Goal: Obtain resource: Obtain resource

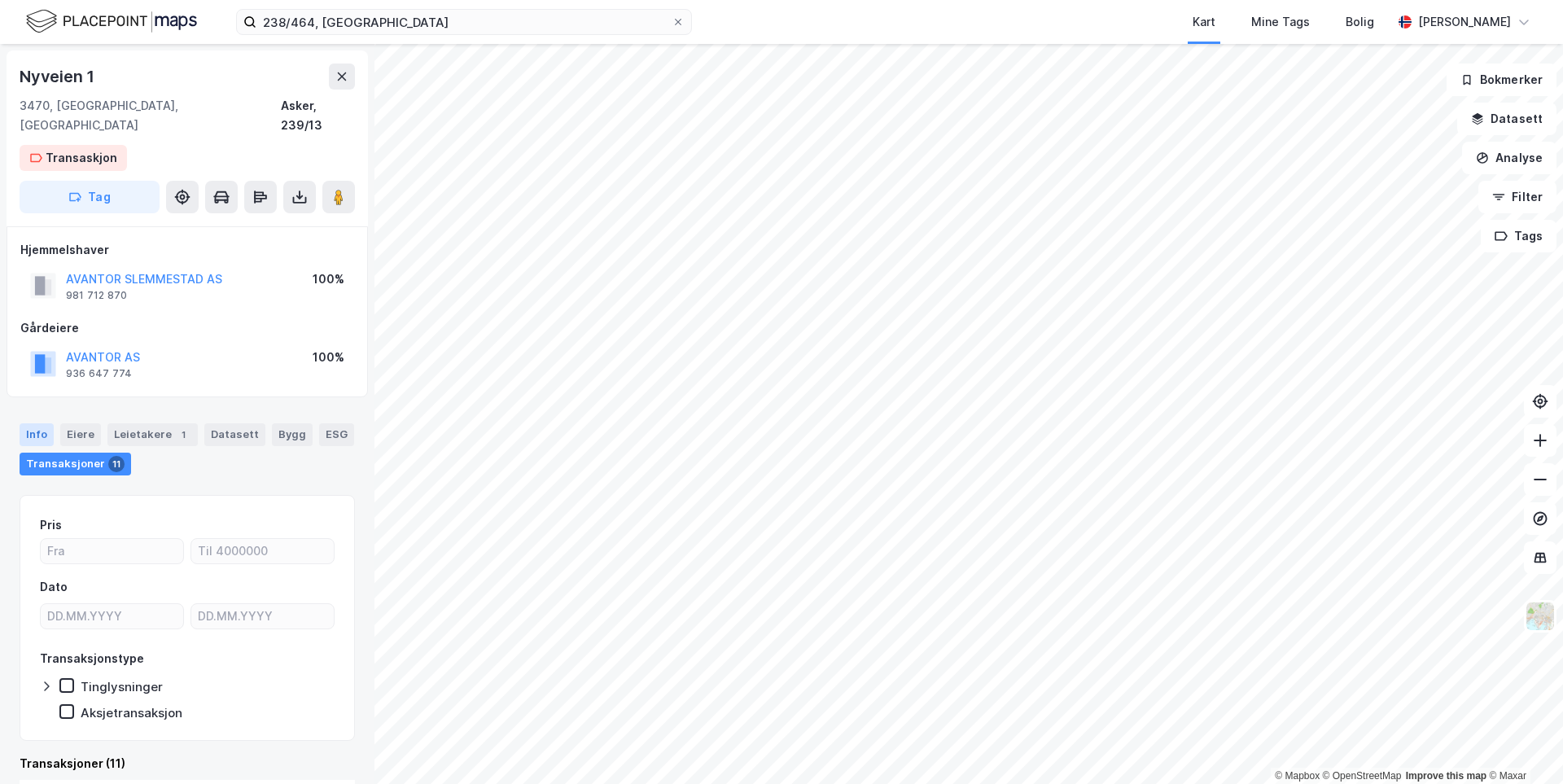
click at [52, 423] on div "Info" at bounding box center [37, 434] width 34 height 22
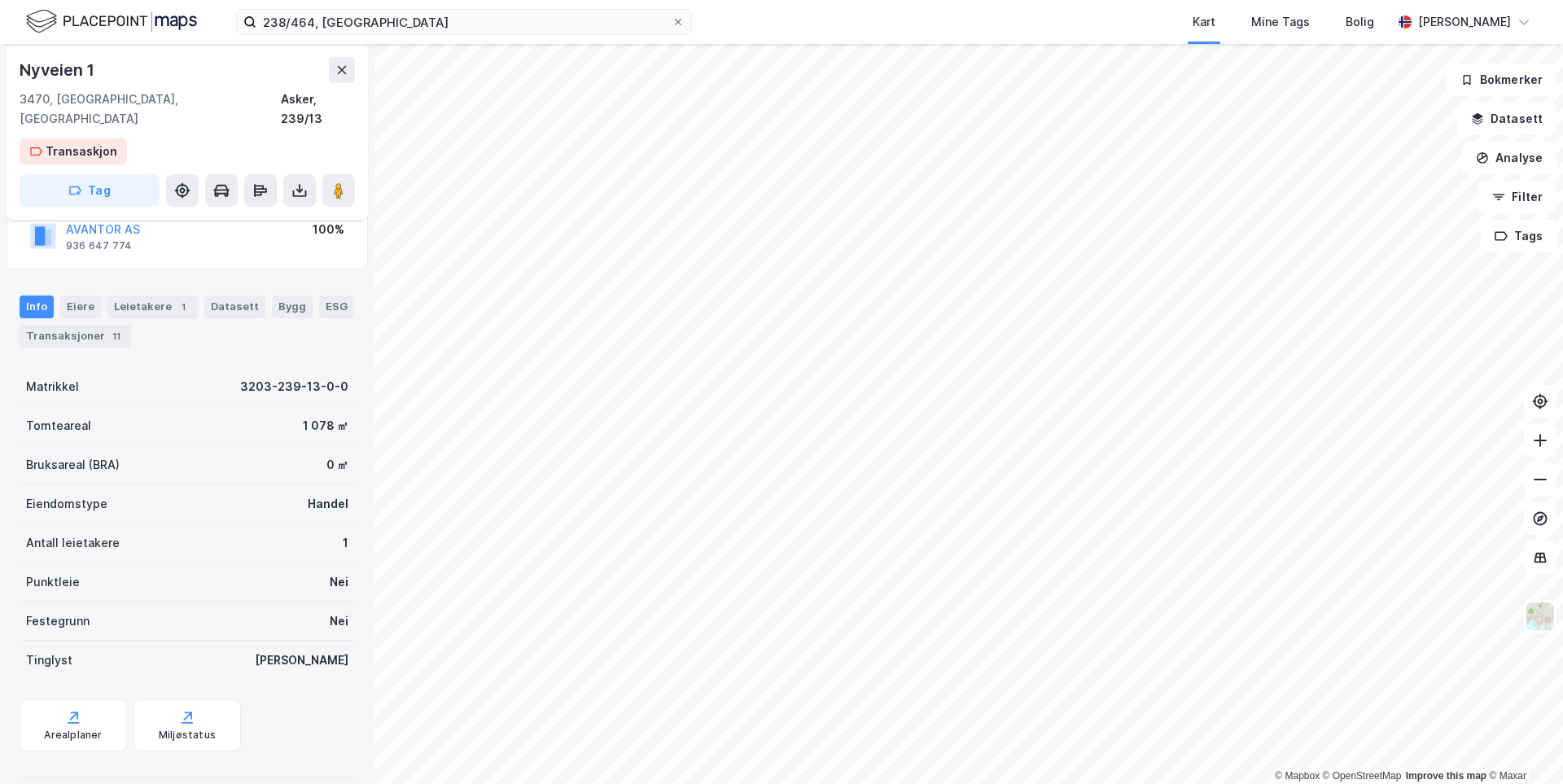
scroll to position [128, 0]
click at [86, 294] on div "Eiere" at bounding box center [80, 305] width 40 height 22
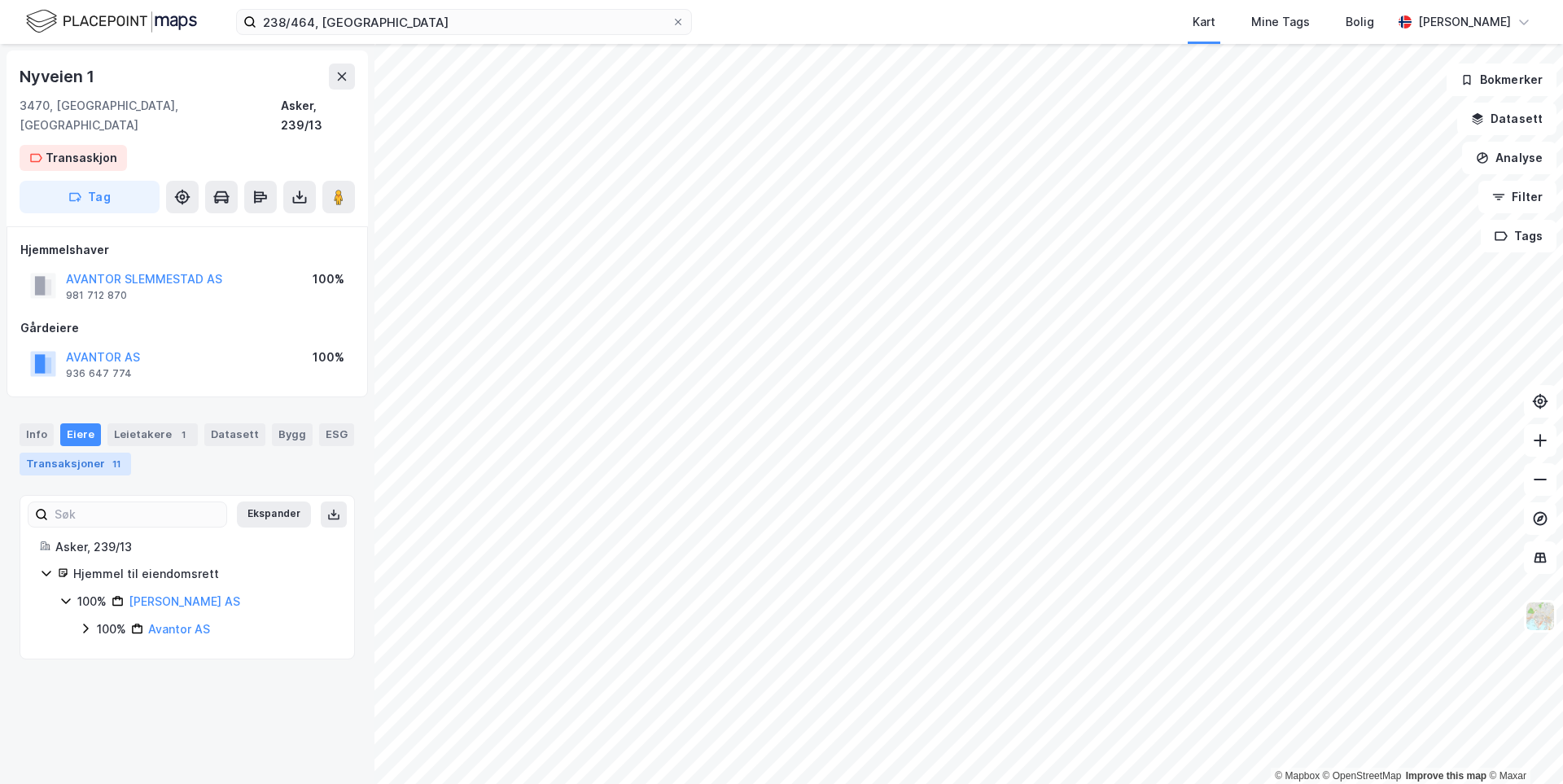
click at [109, 456] on div "11" at bounding box center [117, 464] width 16 height 16
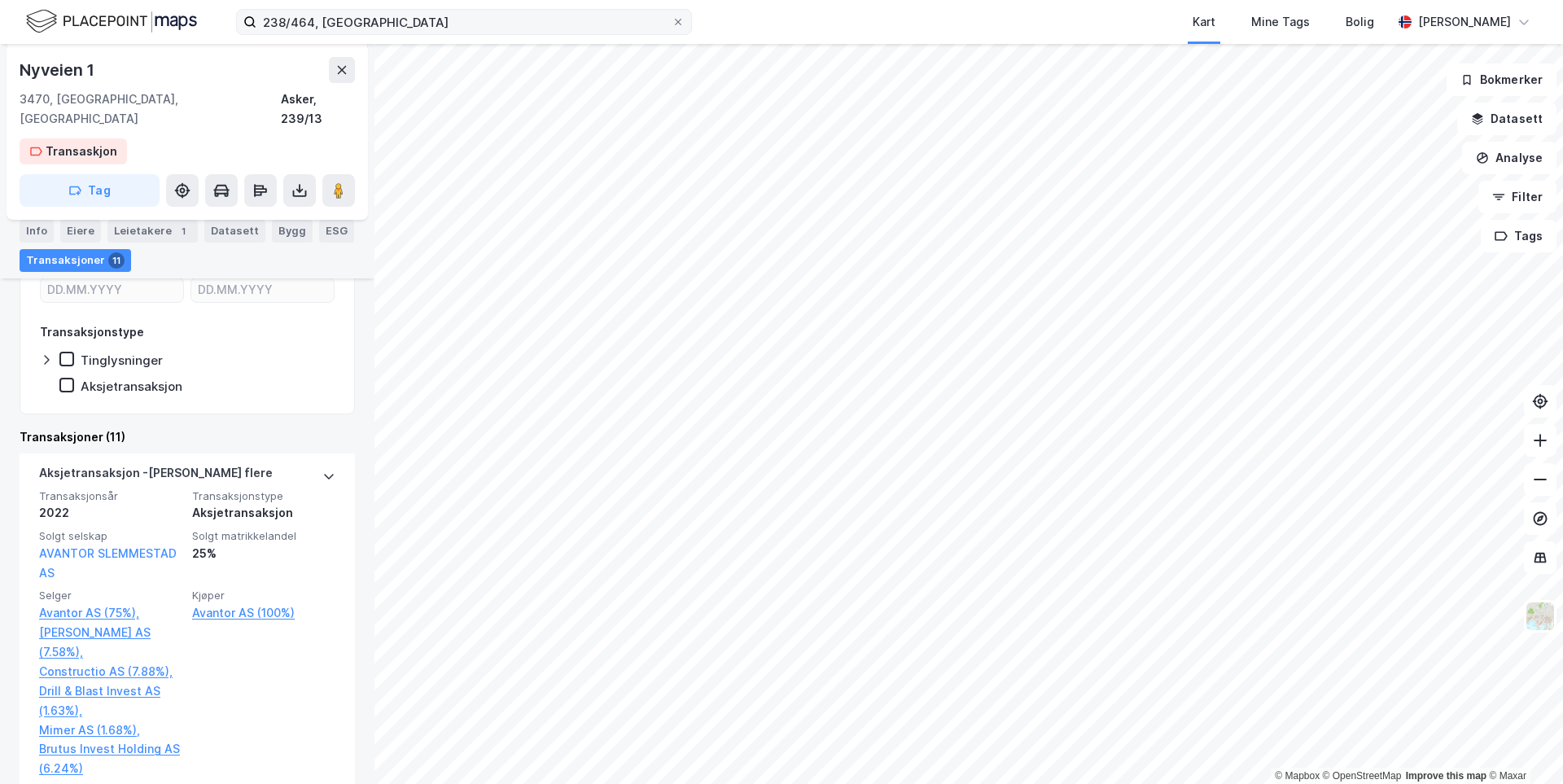
scroll to position [326, 0]
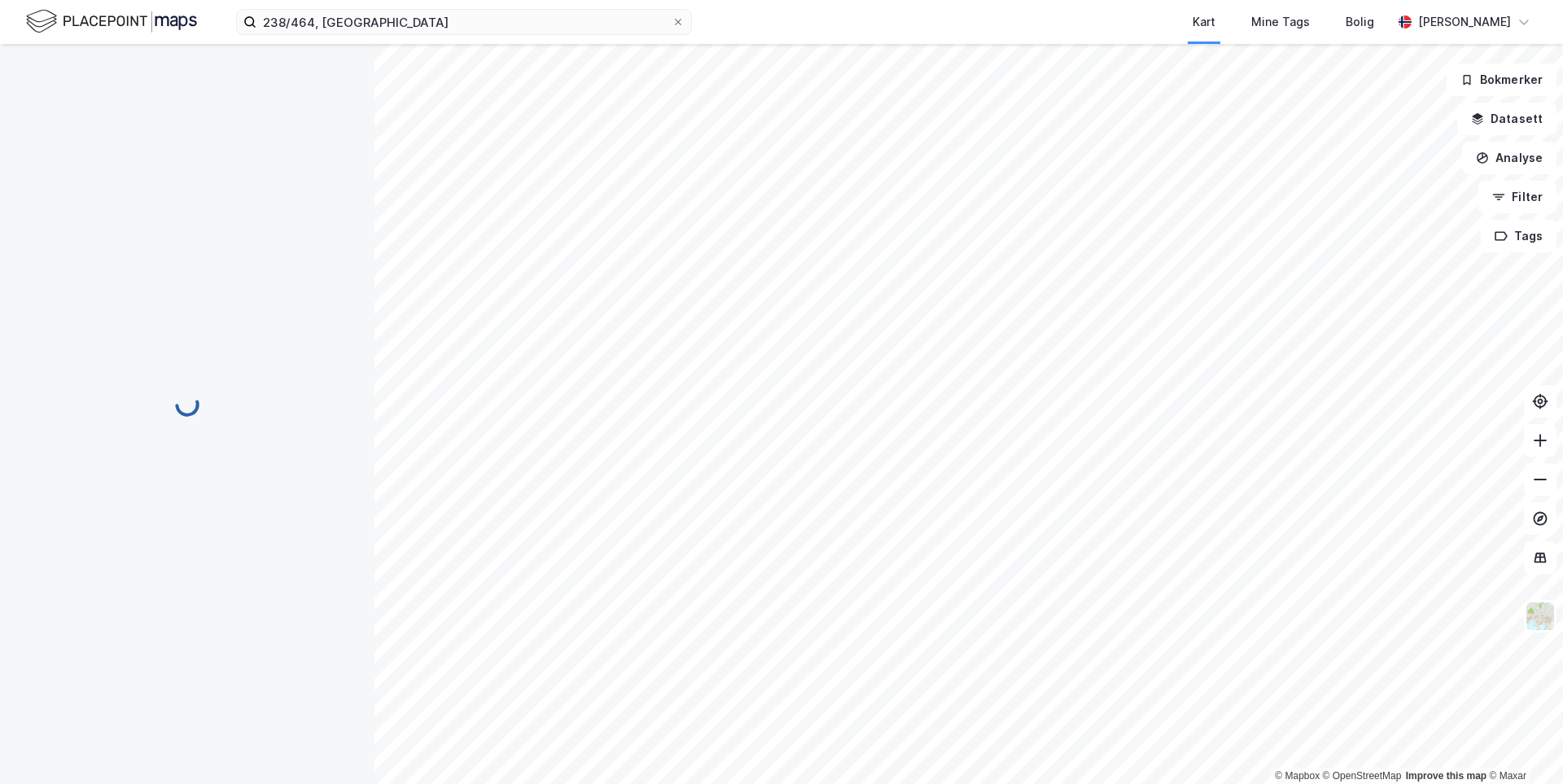
scroll to position [35, 0]
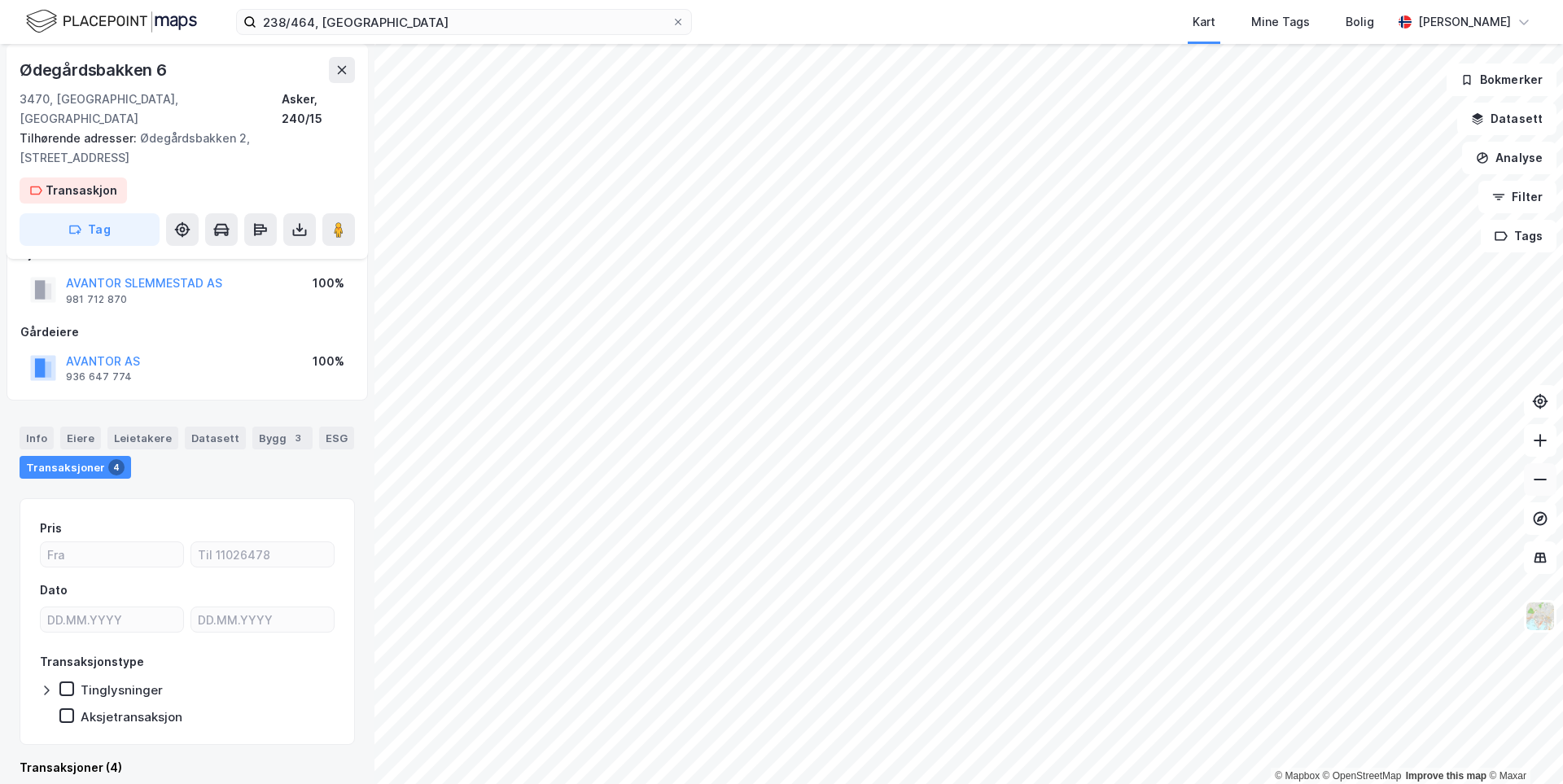
click at [1533, 490] on button at bounding box center [1541, 479] width 32 height 32
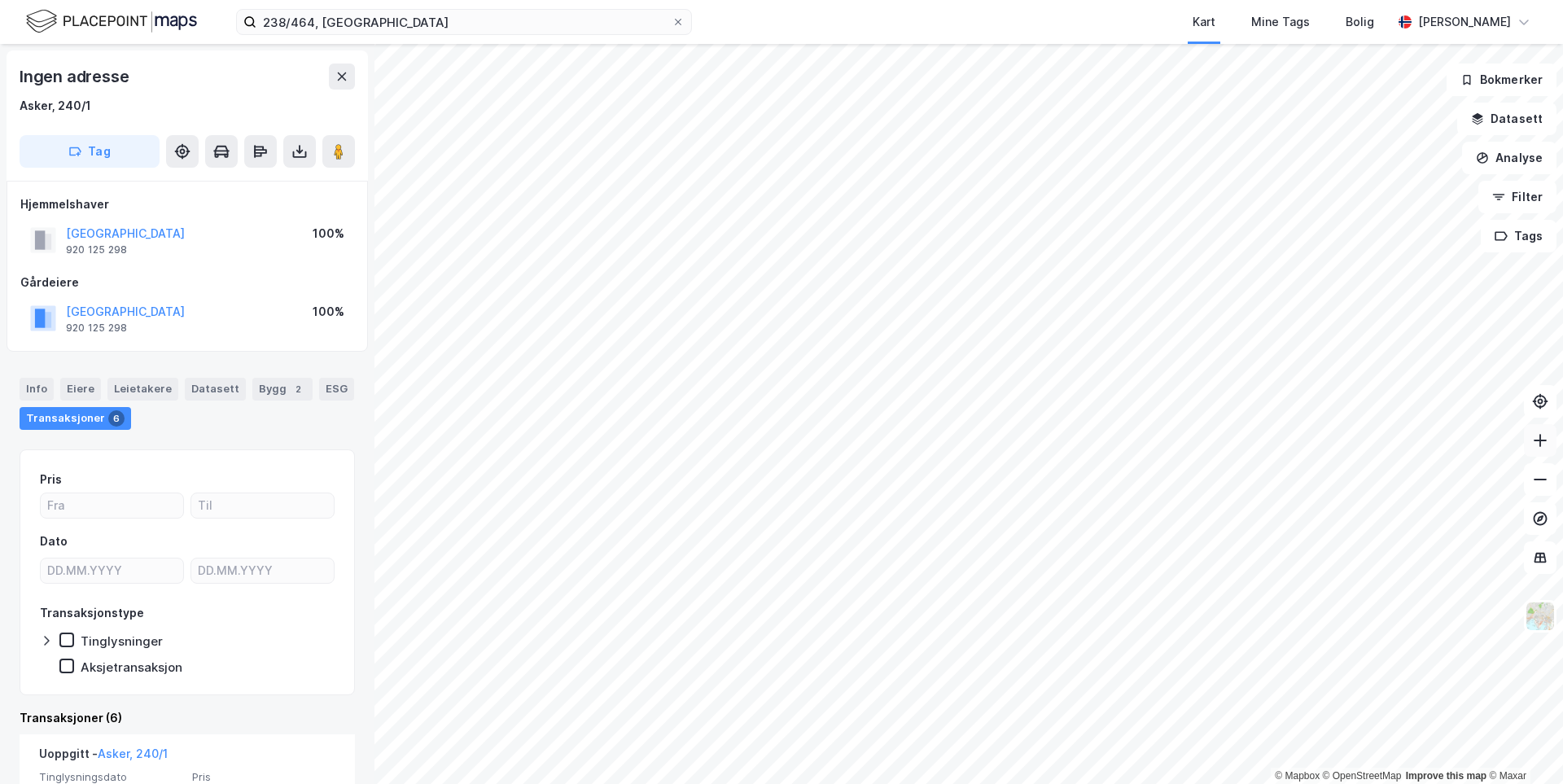
click at [1545, 444] on icon at bounding box center [1541, 440] width 16 height 16
click at [1542, 440] on icon at bounding box center [1540, 440] width 13 height 2
click at [457, 30] on input "238/464, [GEOGRAPHIC_DATA]" at bounding box center [464, 22] width 415 height 24
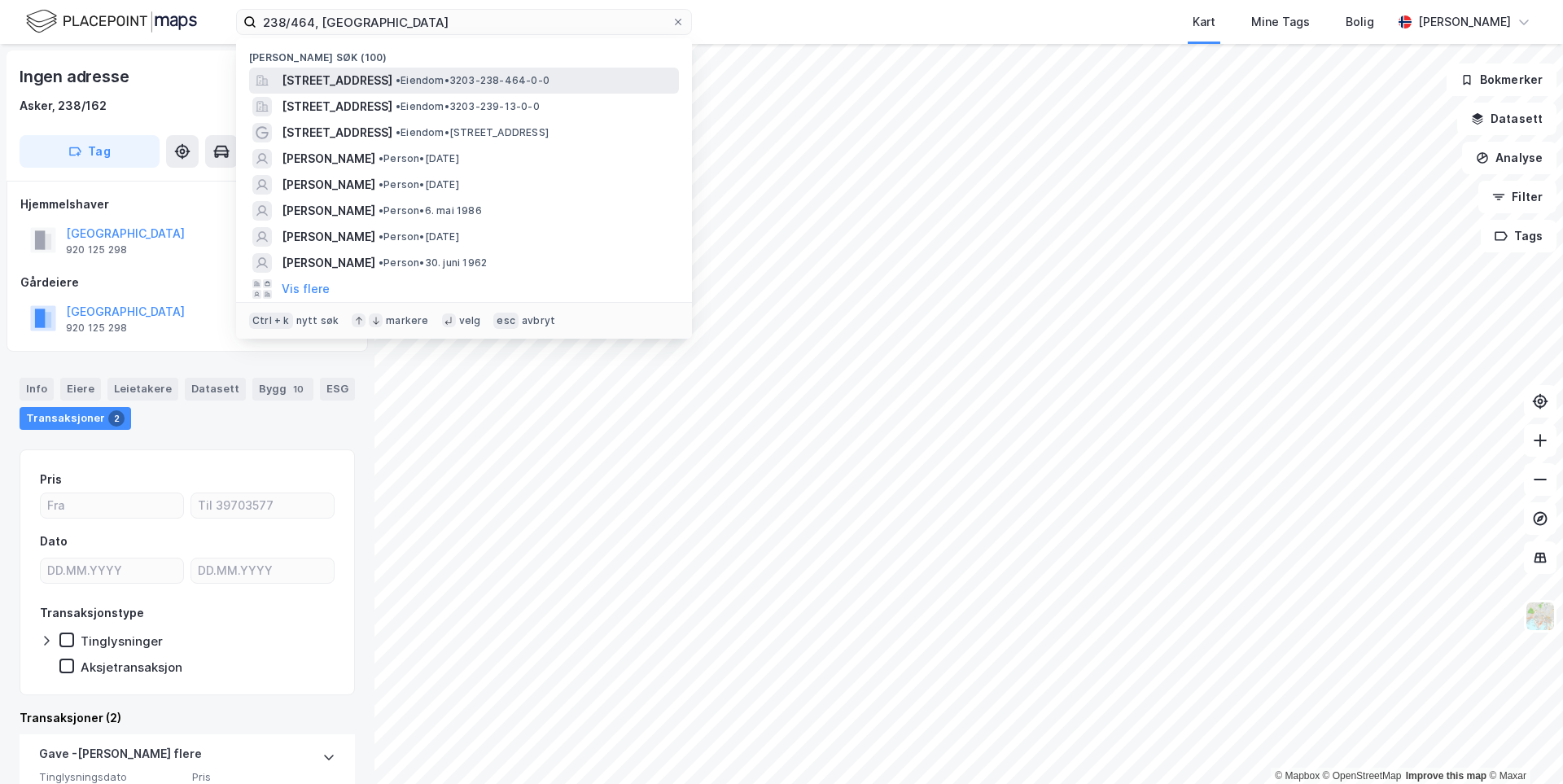
click at [392, 75] on span "[STREET_ADDRESS]" at bounding box center [336, 81] width 110 height 20
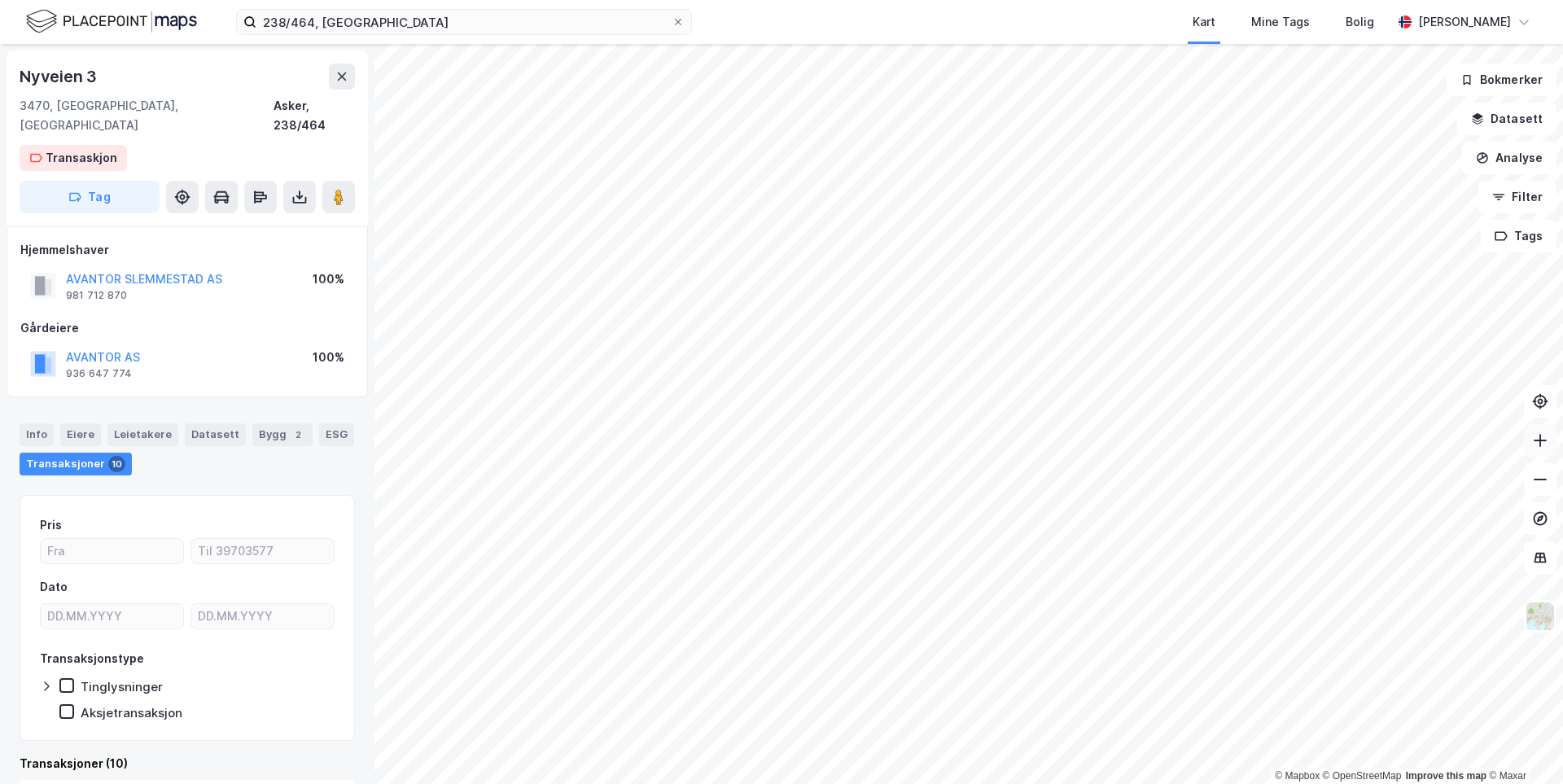
click at [1545, 446] on icon at bounding box center [1541, 440] width 16 height 16
click at [985, 783] on html "238/464, asker Kart Mine Tags Bolig [PERSON_NAME] © Mapbox © OpenStreetMap Impr…" at bounding box center [782, 392] width 1563 height 784
click at [738, 16] on div "238/464, asker Kart Mine Tags Bolig [PERSON_NAME]" at bounding box center [782, 22] width 1563 height 44
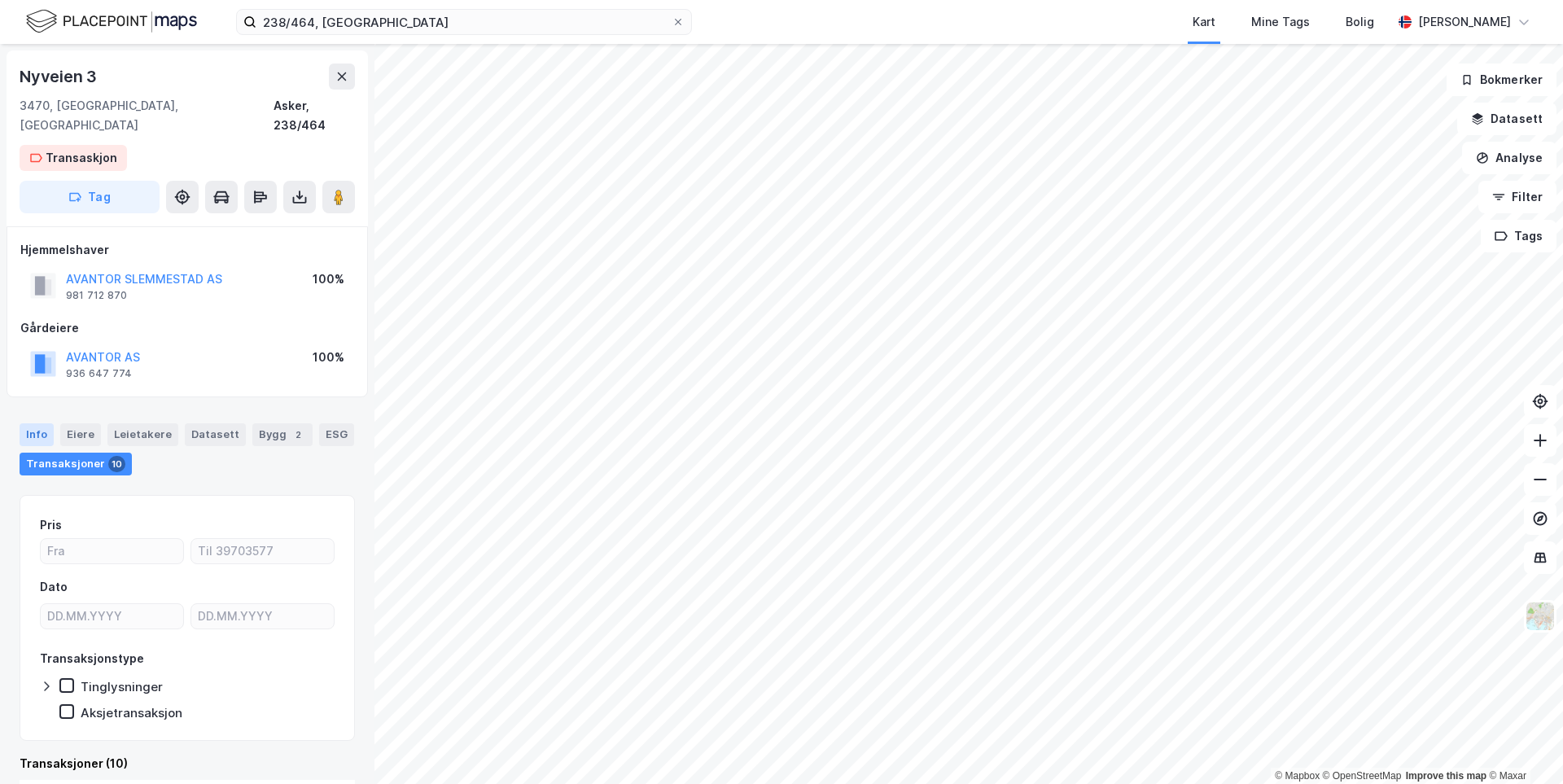
click at [39, 423] on div "Info" at bounding box center [37, 434] width 34 height 22
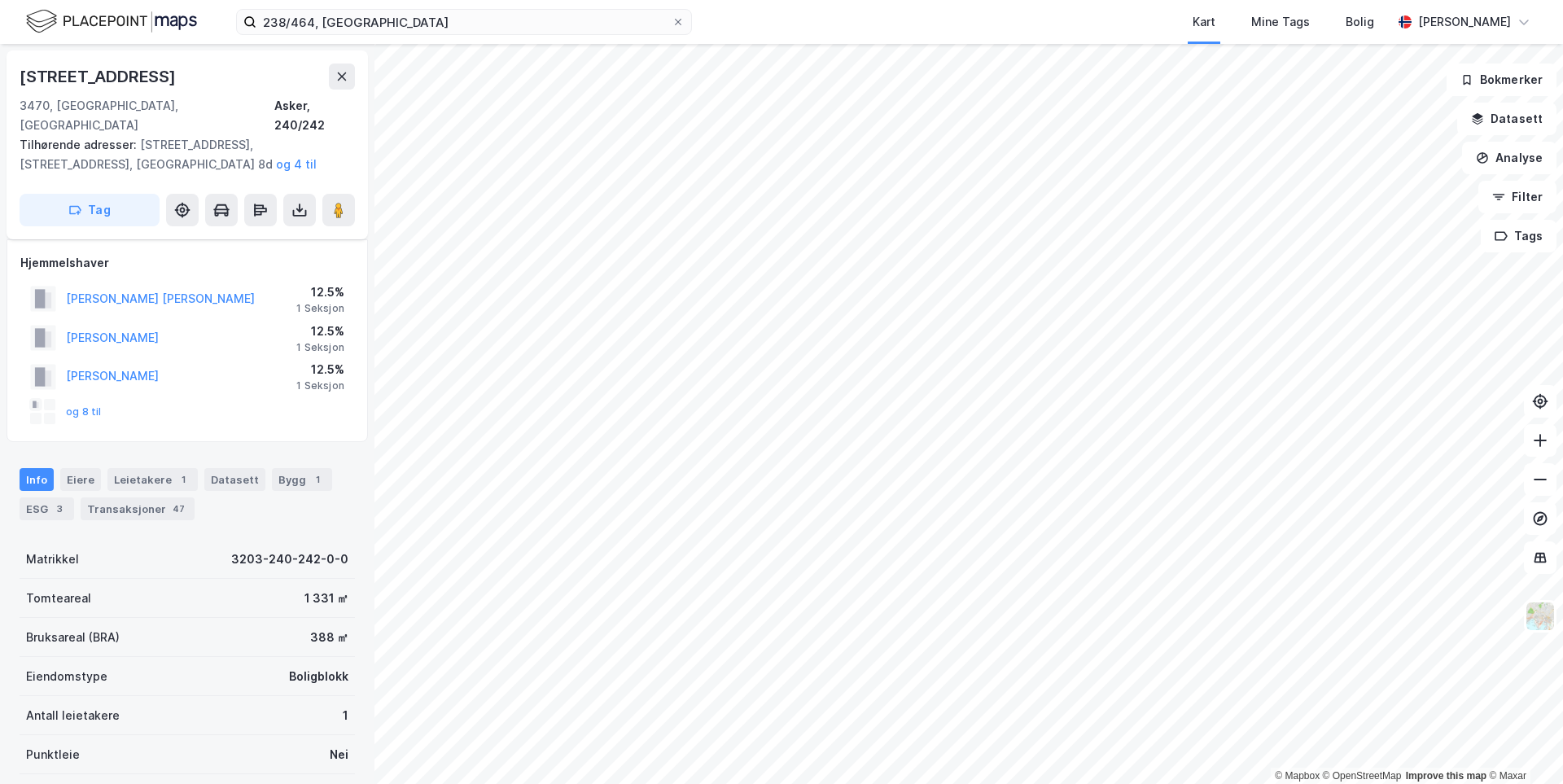
scroll to position [35, 0]
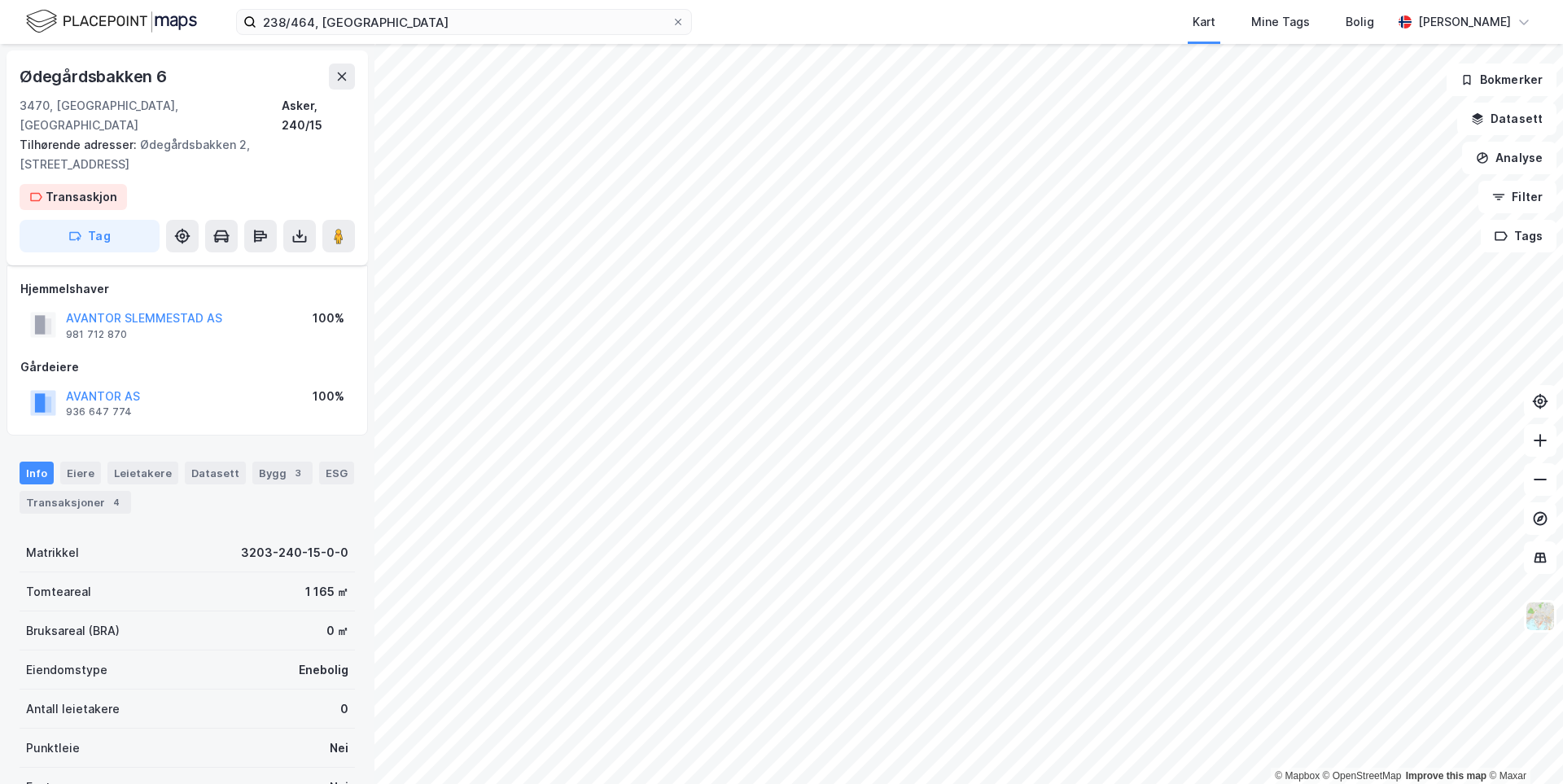
scroll to position [35, 0]
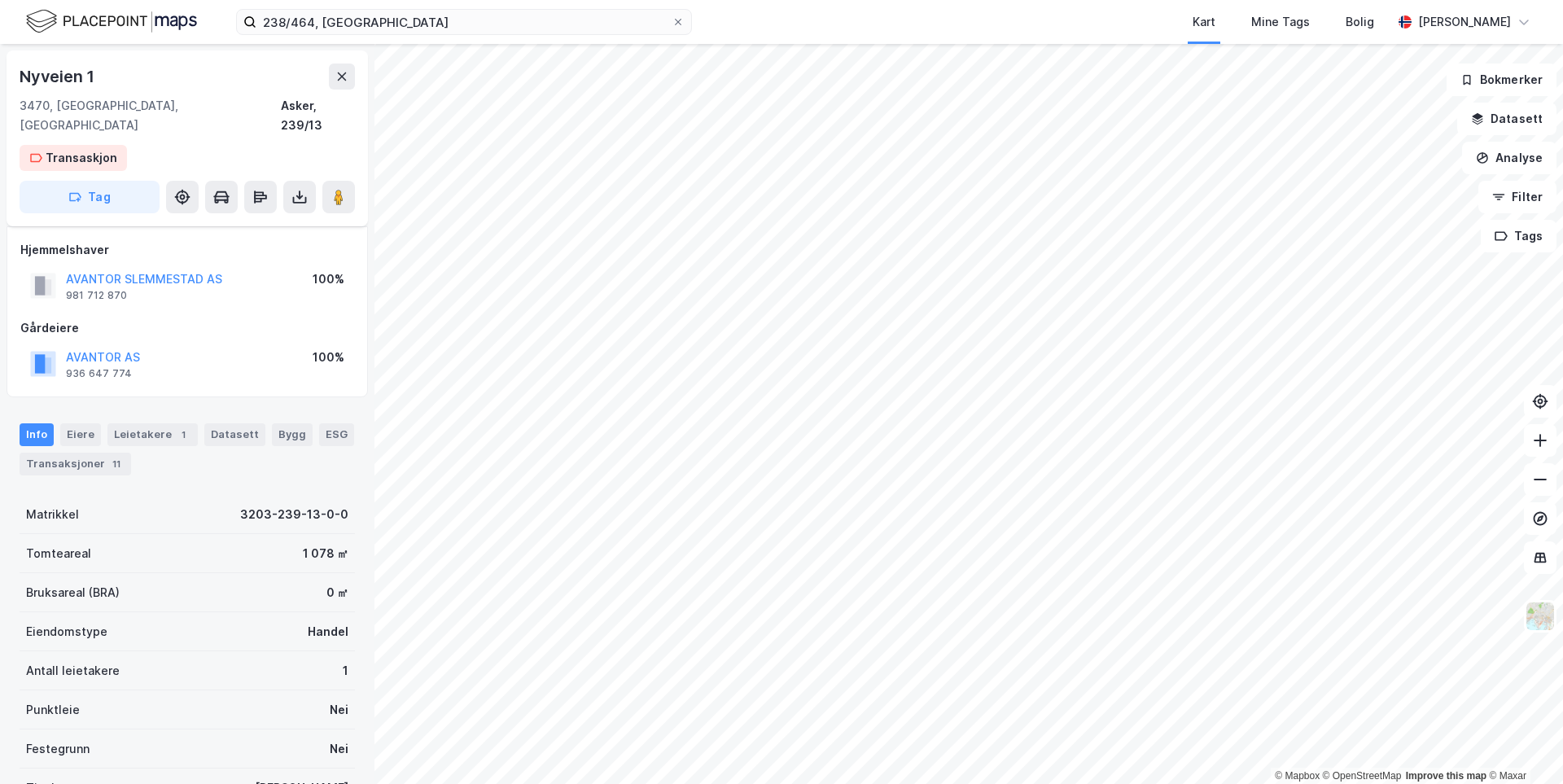
scroll to position [35, 0]
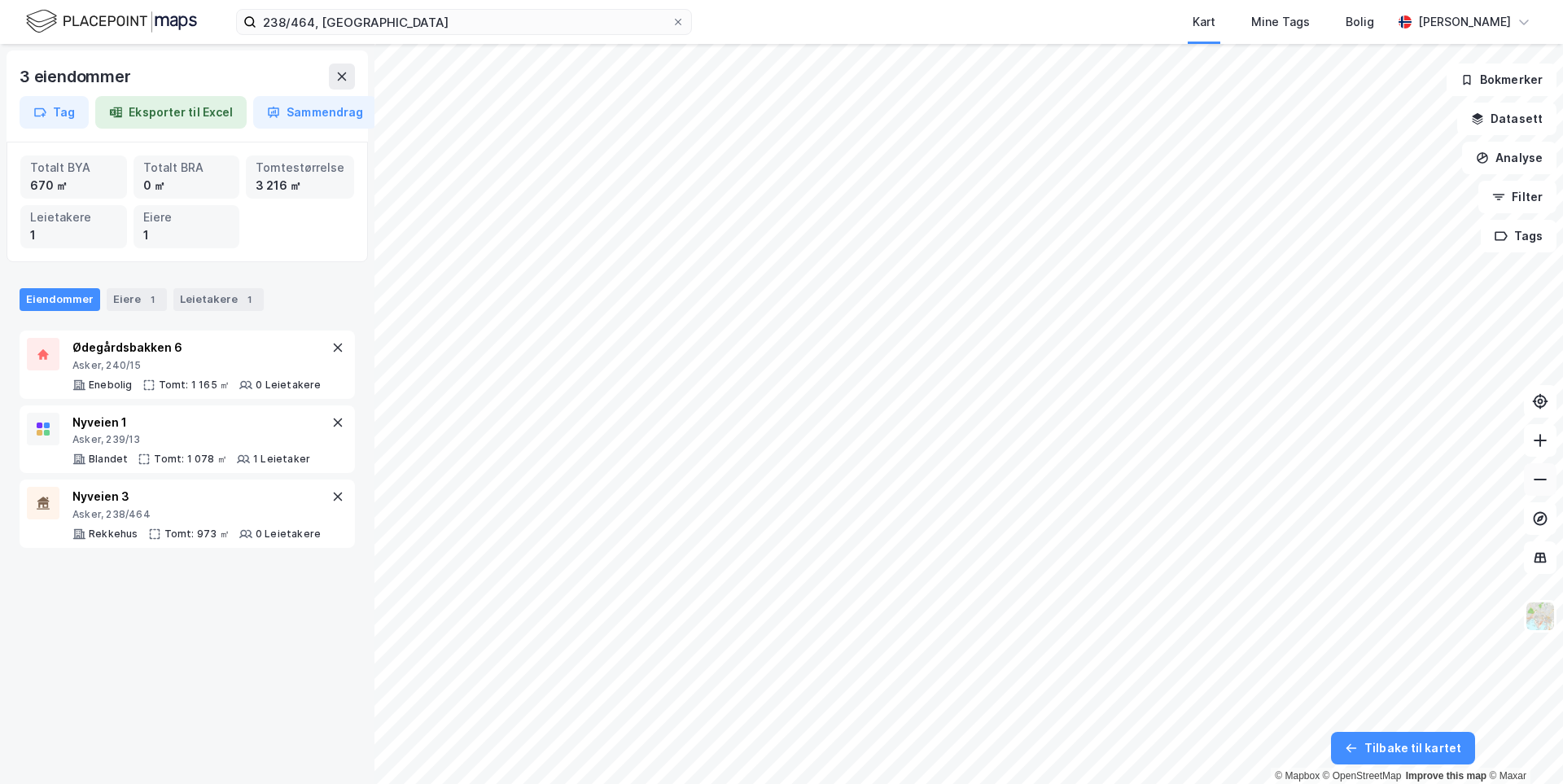
click at [1552, 480] on button at bounding box center [1541, 479] width 32 height 32
click at [1550, 483] on button at bounding box center [1541, 479] width 32 height 32
click at [1550, 447] on button at bounding box center [1541, 440] width 32 height 32
click at [1552, 443] on button at bounding box center [1541, 440] width 32 height 32
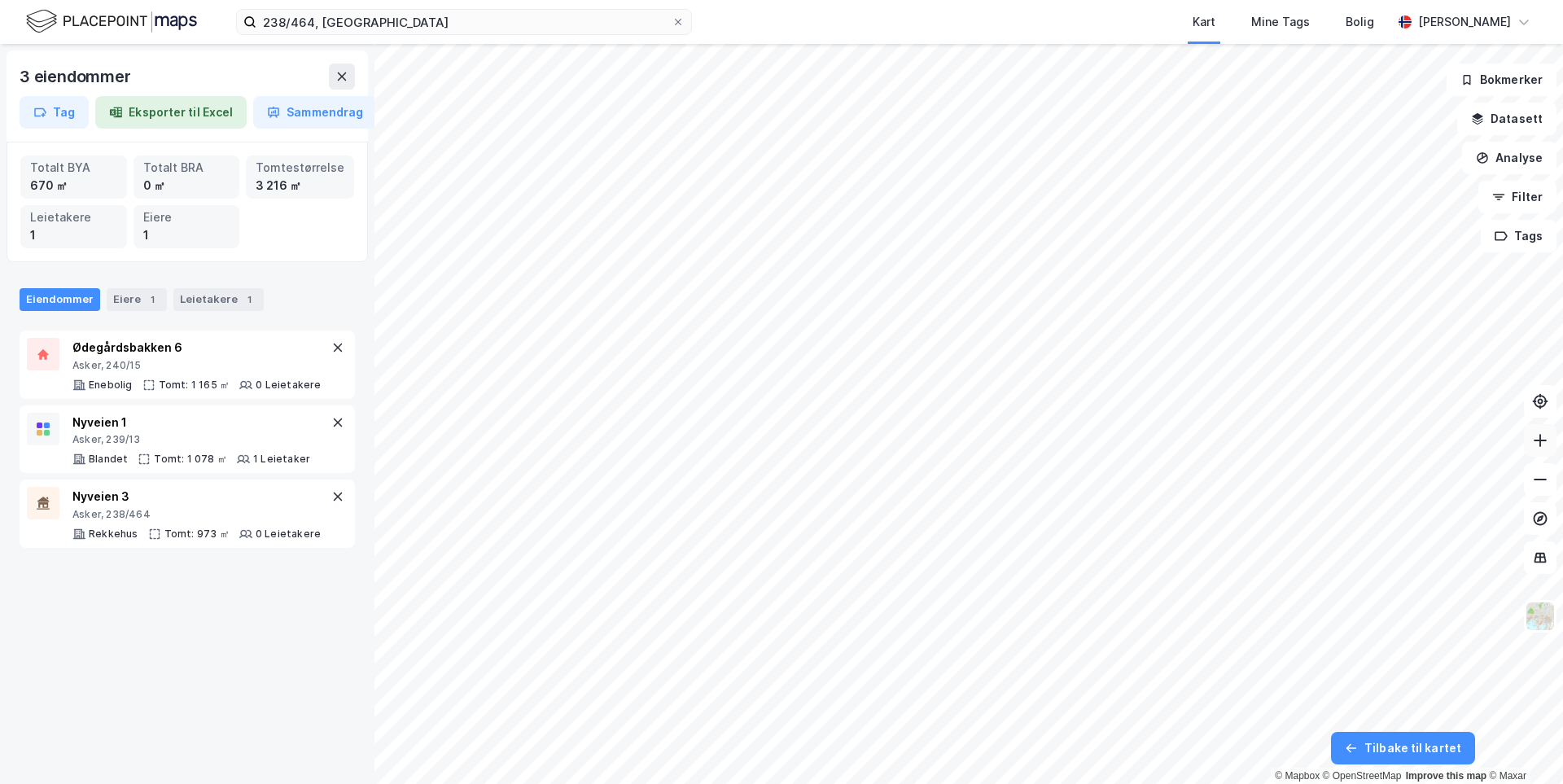
click at [1551, 444] on button at bounding box center [1541, 440] width 32 height 32
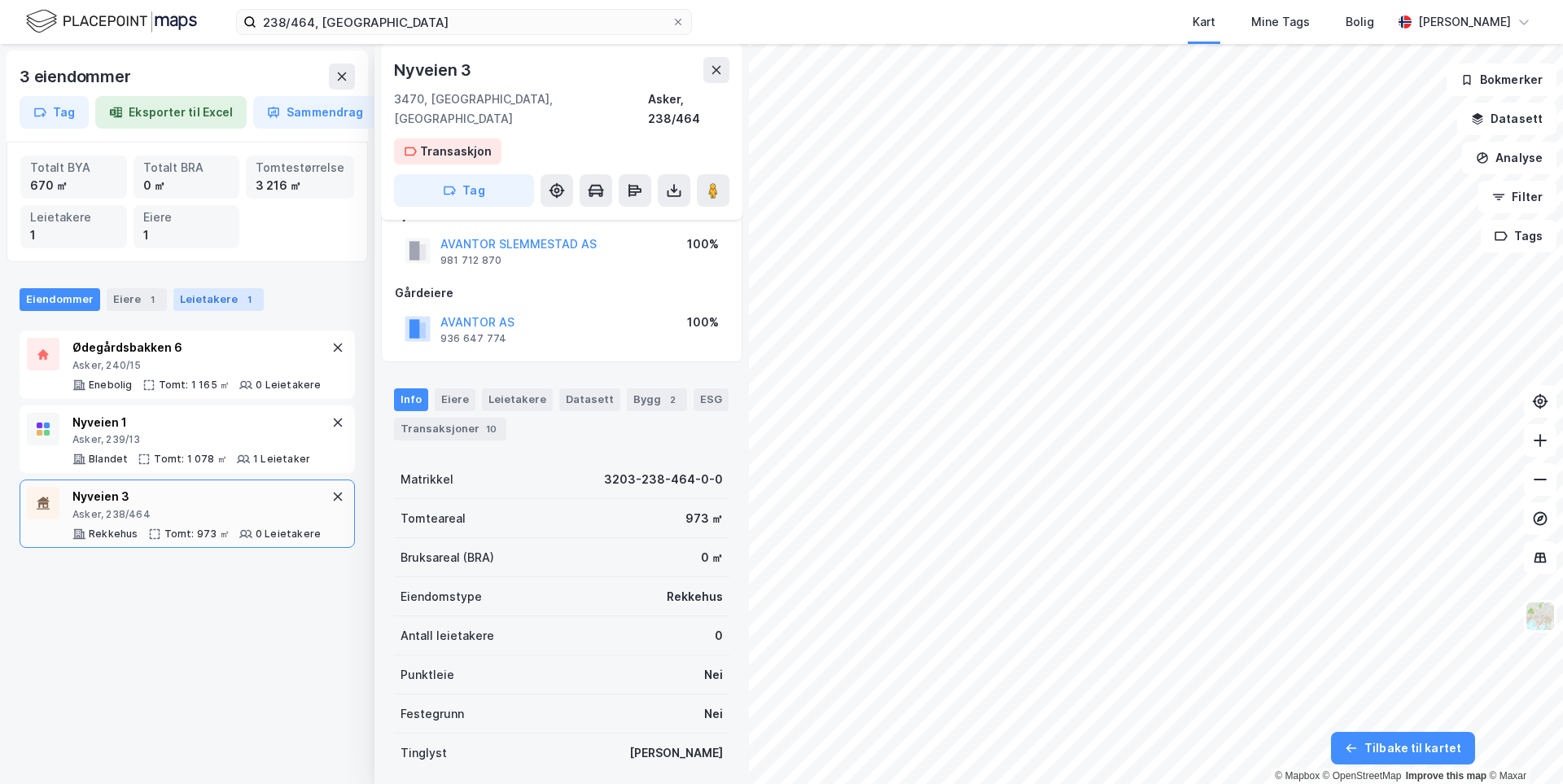
click at [227, 298] on div "Leietakere 1" at bounding box center [218, 299] width 91 height 22
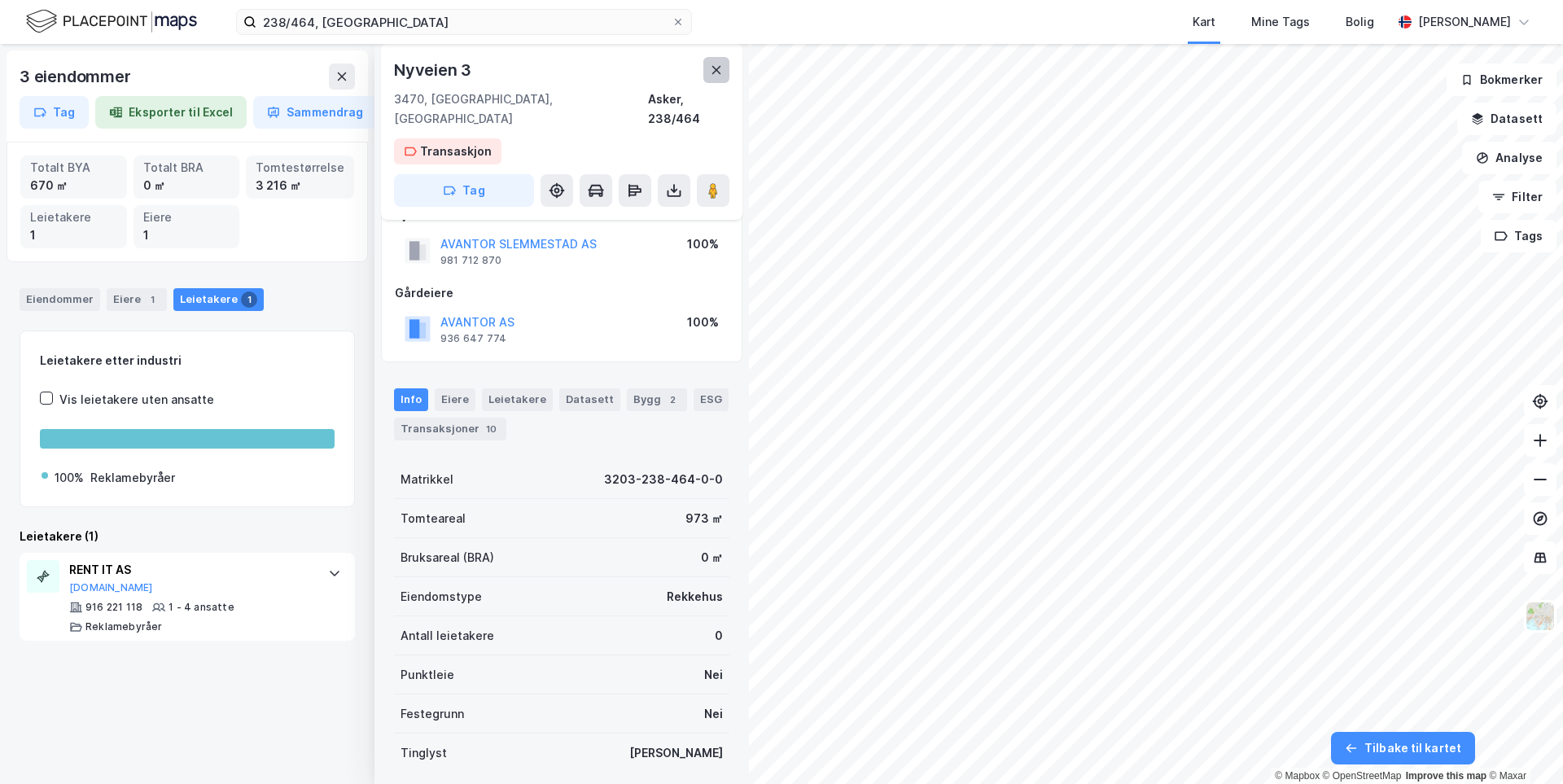
click at [715, 74] on icon at bounding box center [716, 70] width 13 height 13
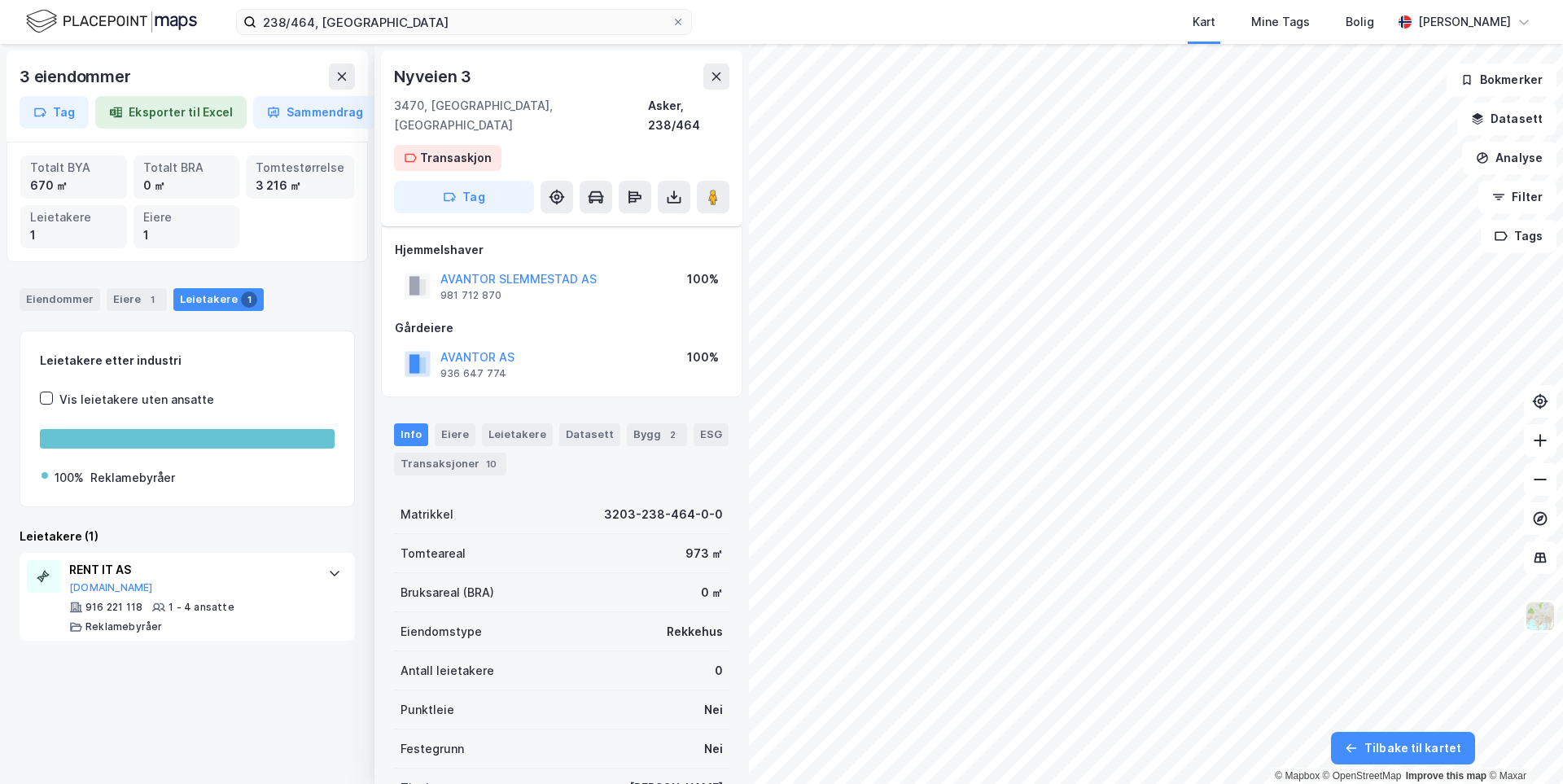
scroll to position [35, 0]
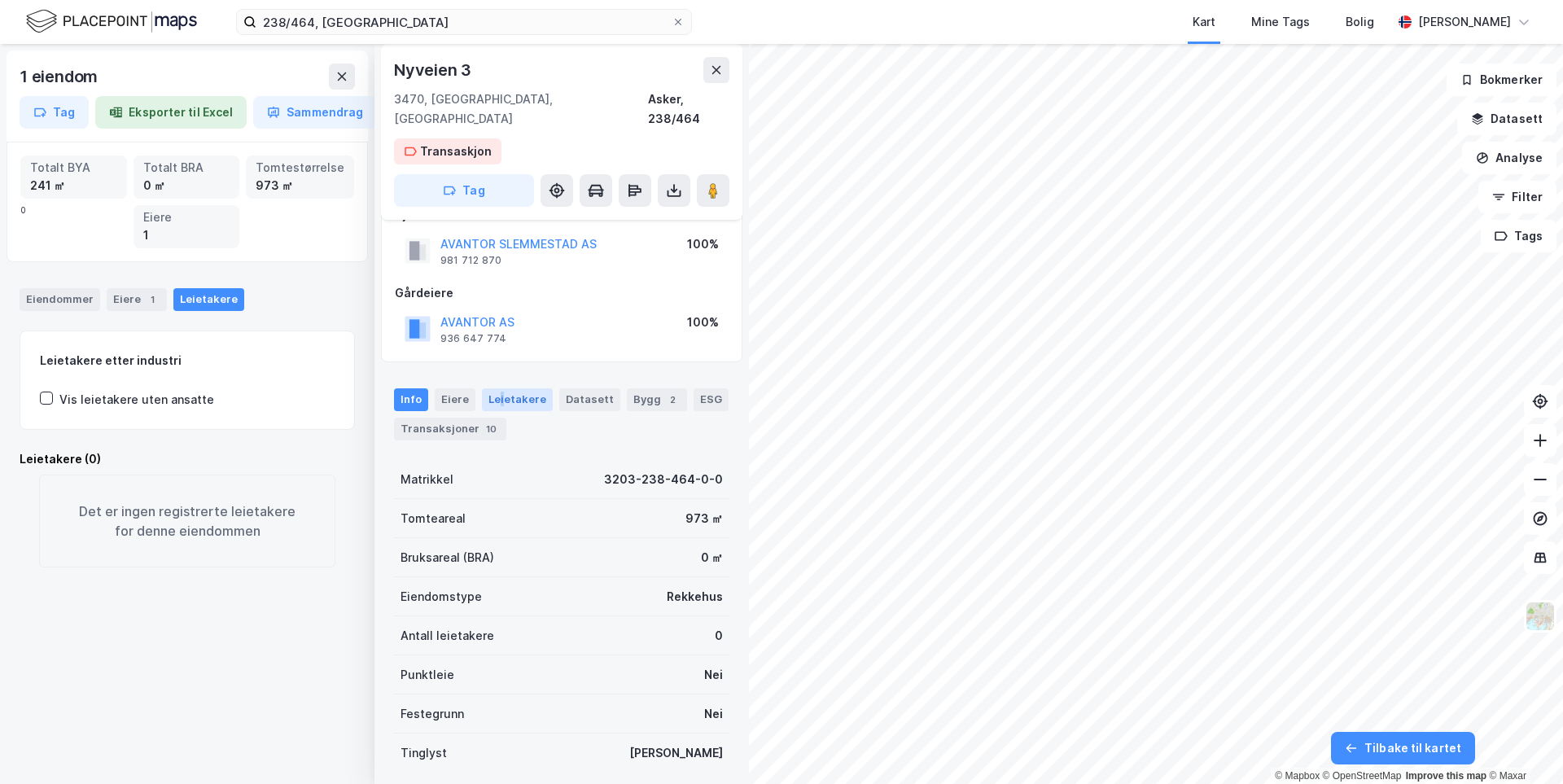
click at [500, 388] on div "Leietakere" at bounding box center [517, 399] width 71 height 22
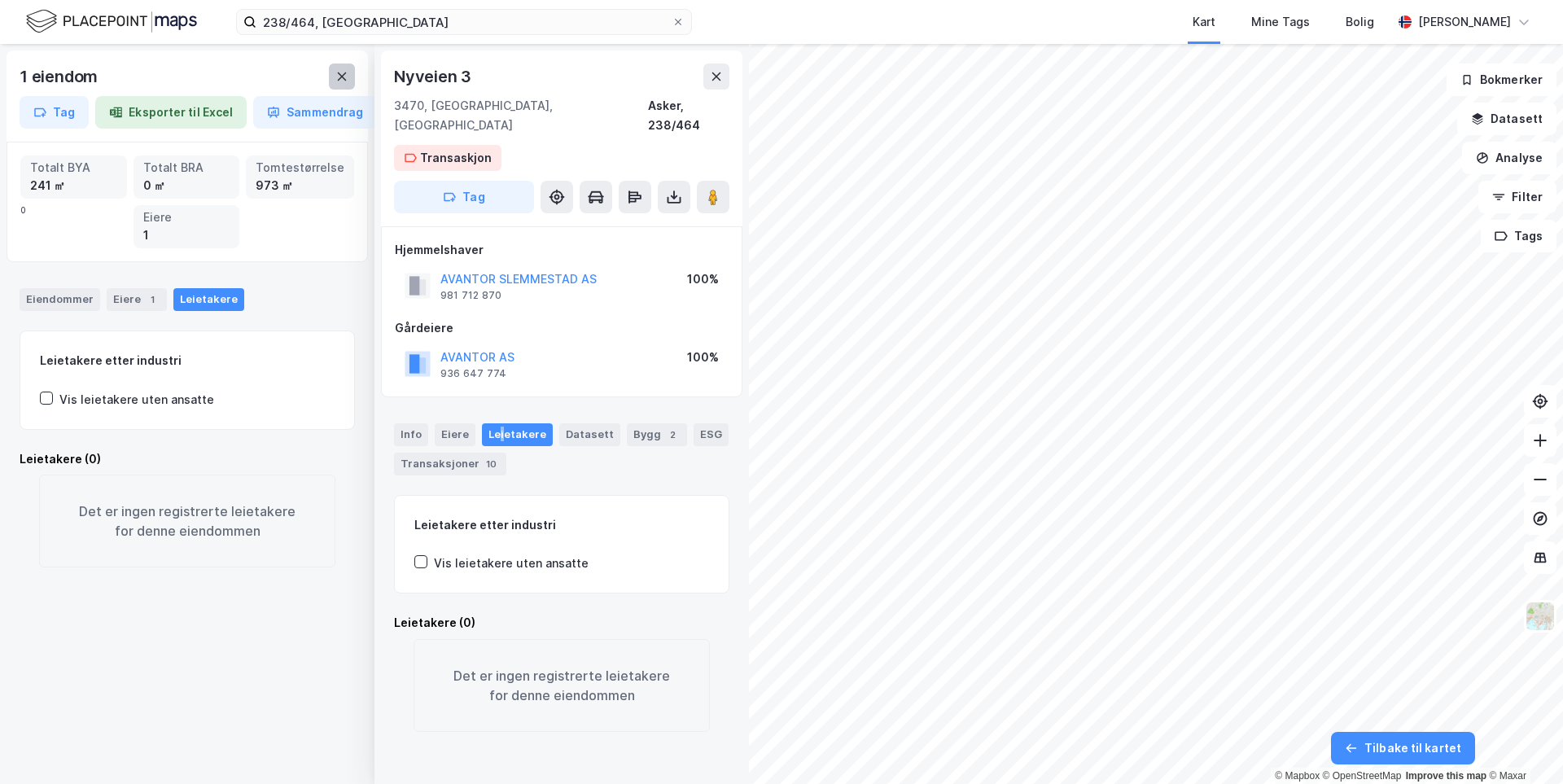
click at [347, 82] on icon at bounding box center [342, 76] width 13 height 13
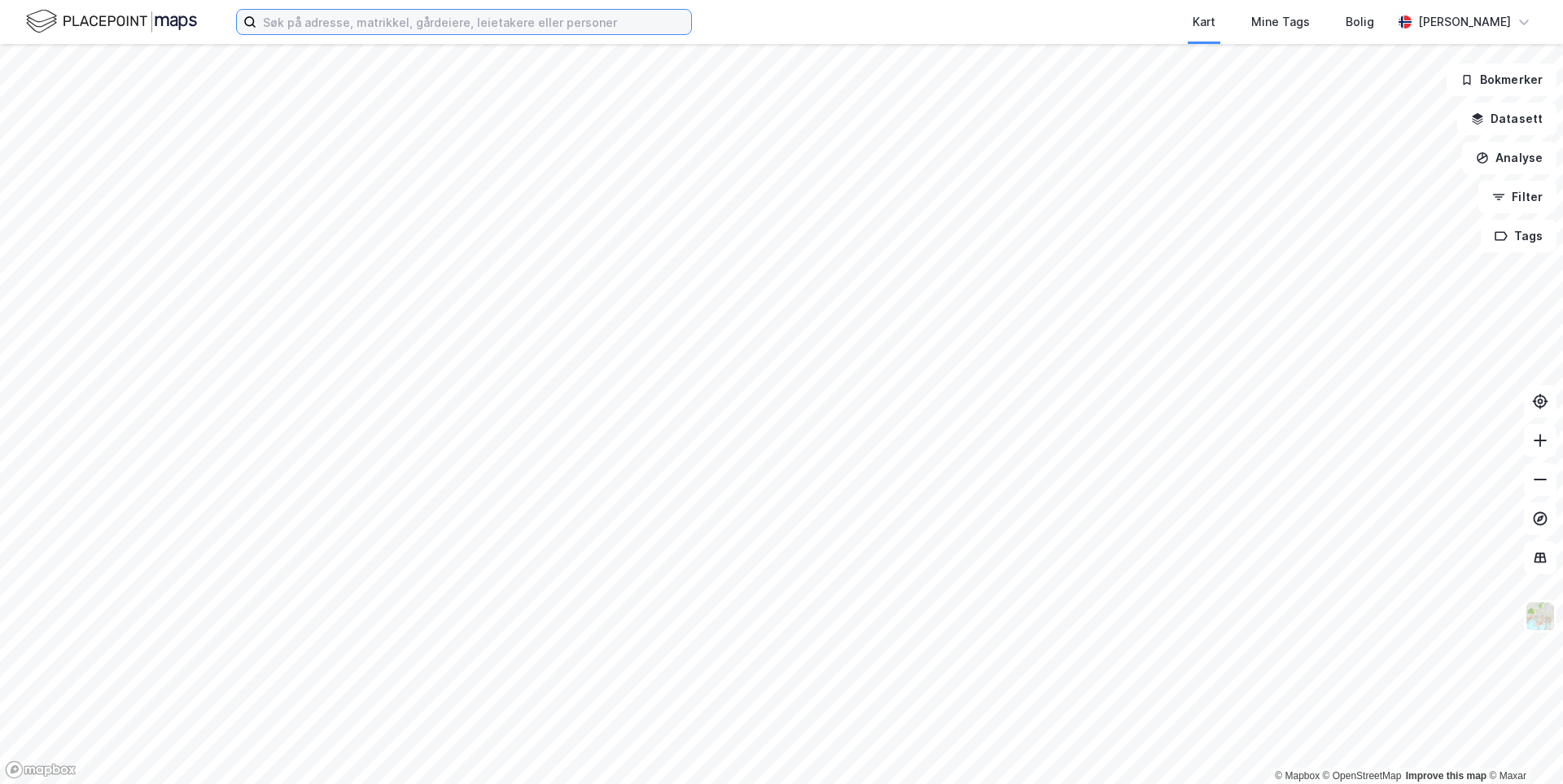
click at [325, 30] on input at bounding box center [474, 22] width 435 height 24
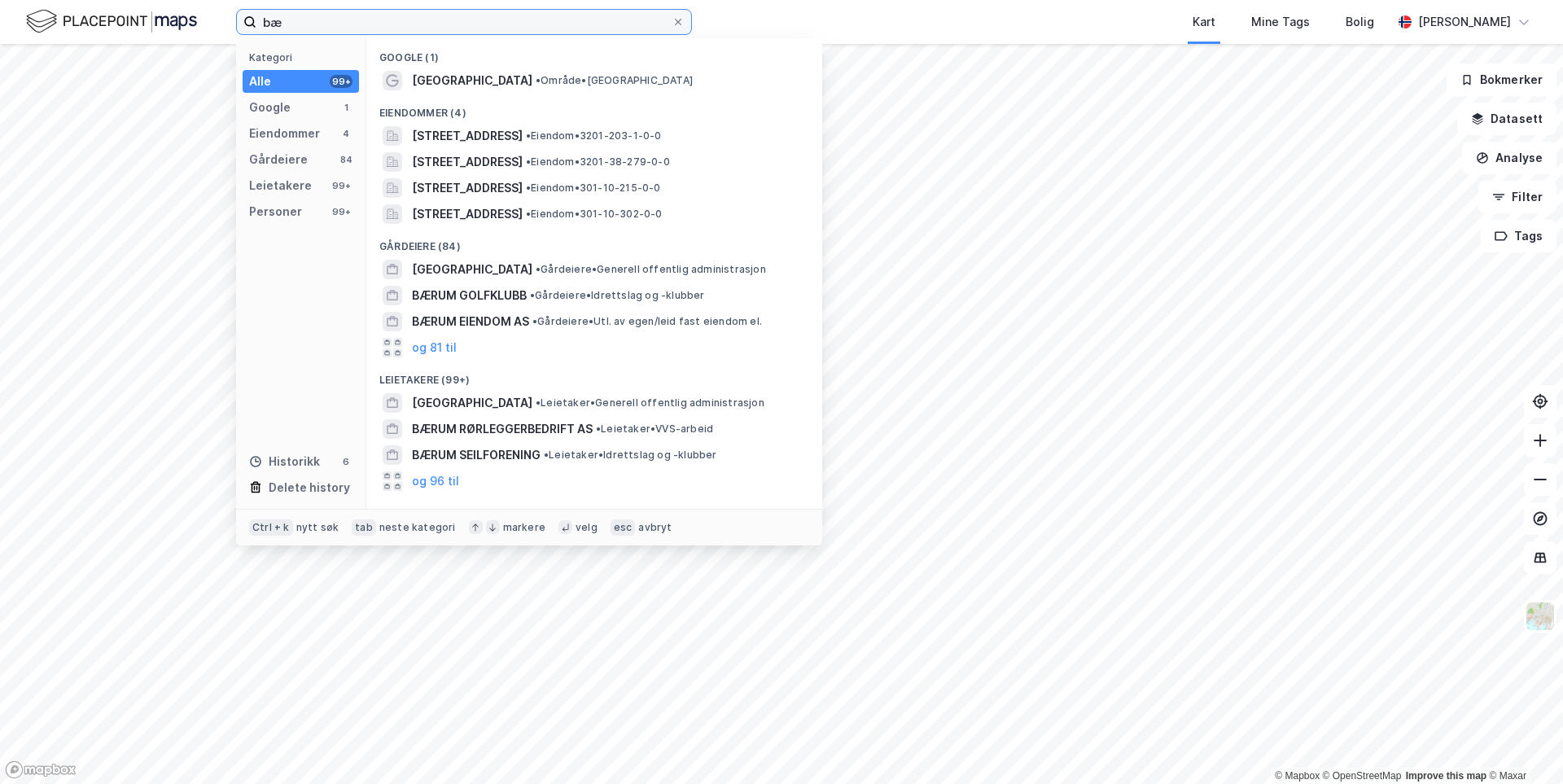
type input "b"
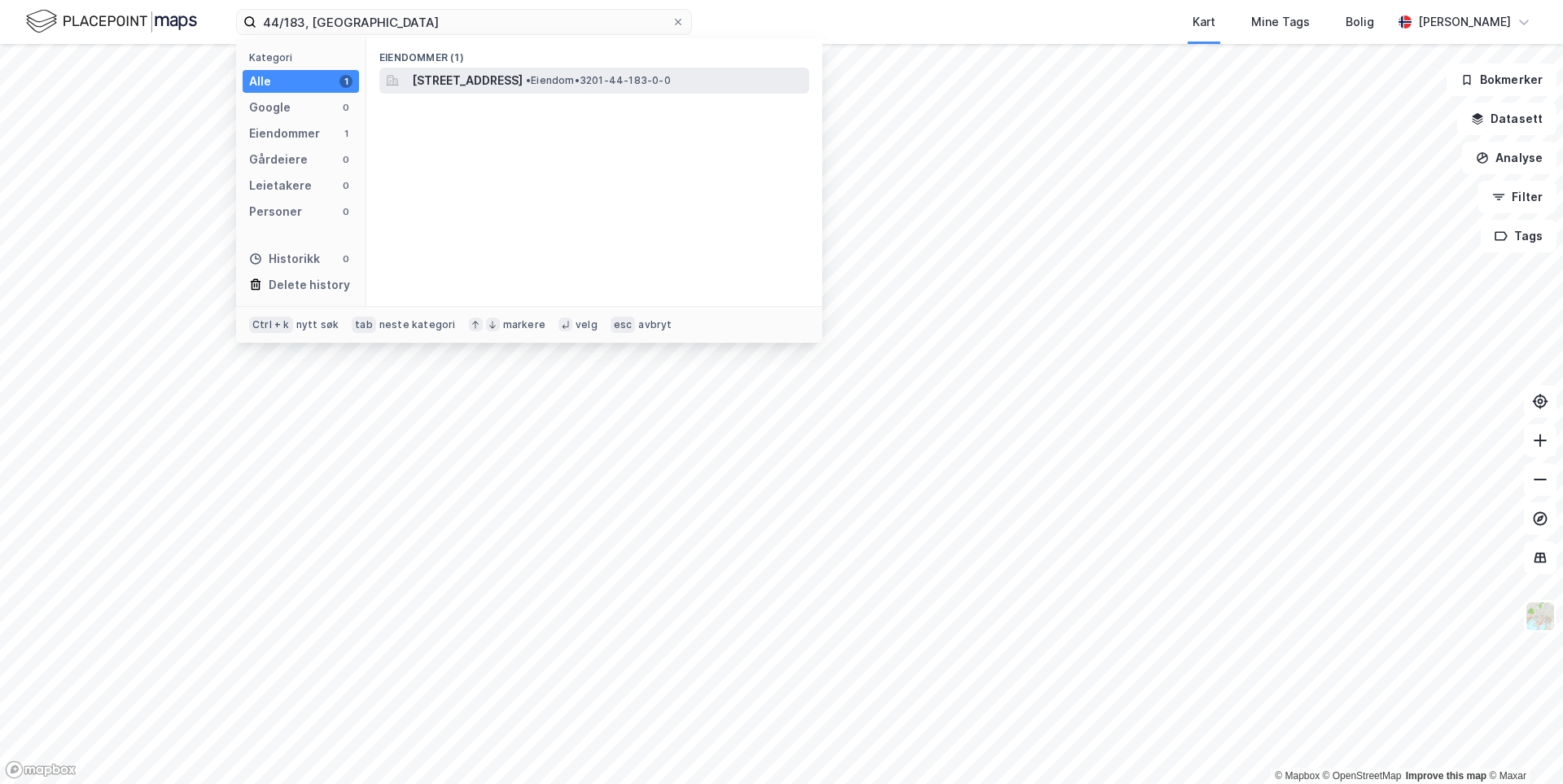
click at [427, 75] on span "Måkeveien 15, 1367, SNARØYA, BÆRUM" at bounding box center [467, 81] width 110 height 20
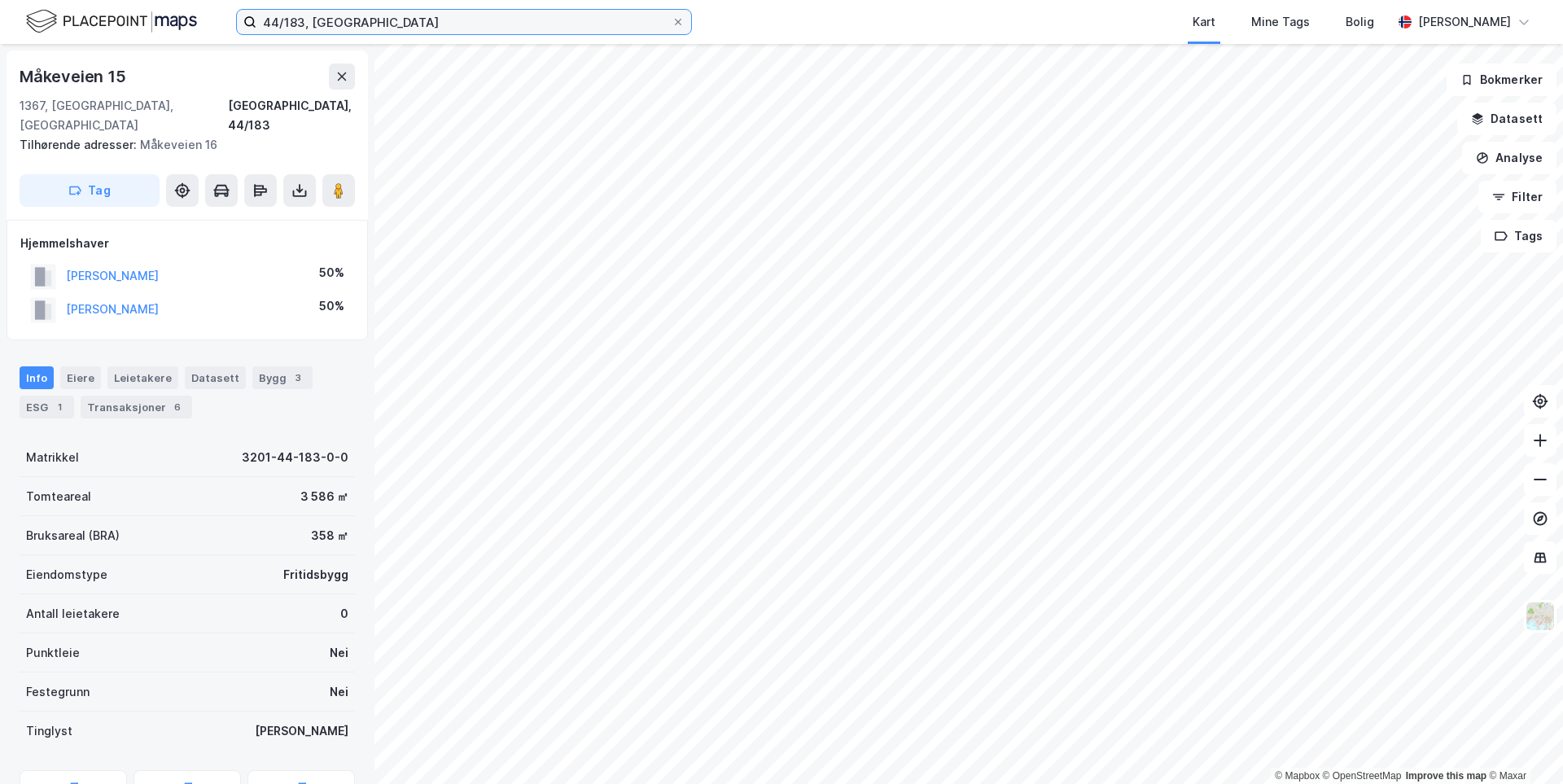
click at [303, 20] on input "44/183, bærum" at bounding box center [464, 22] width 415 height 24
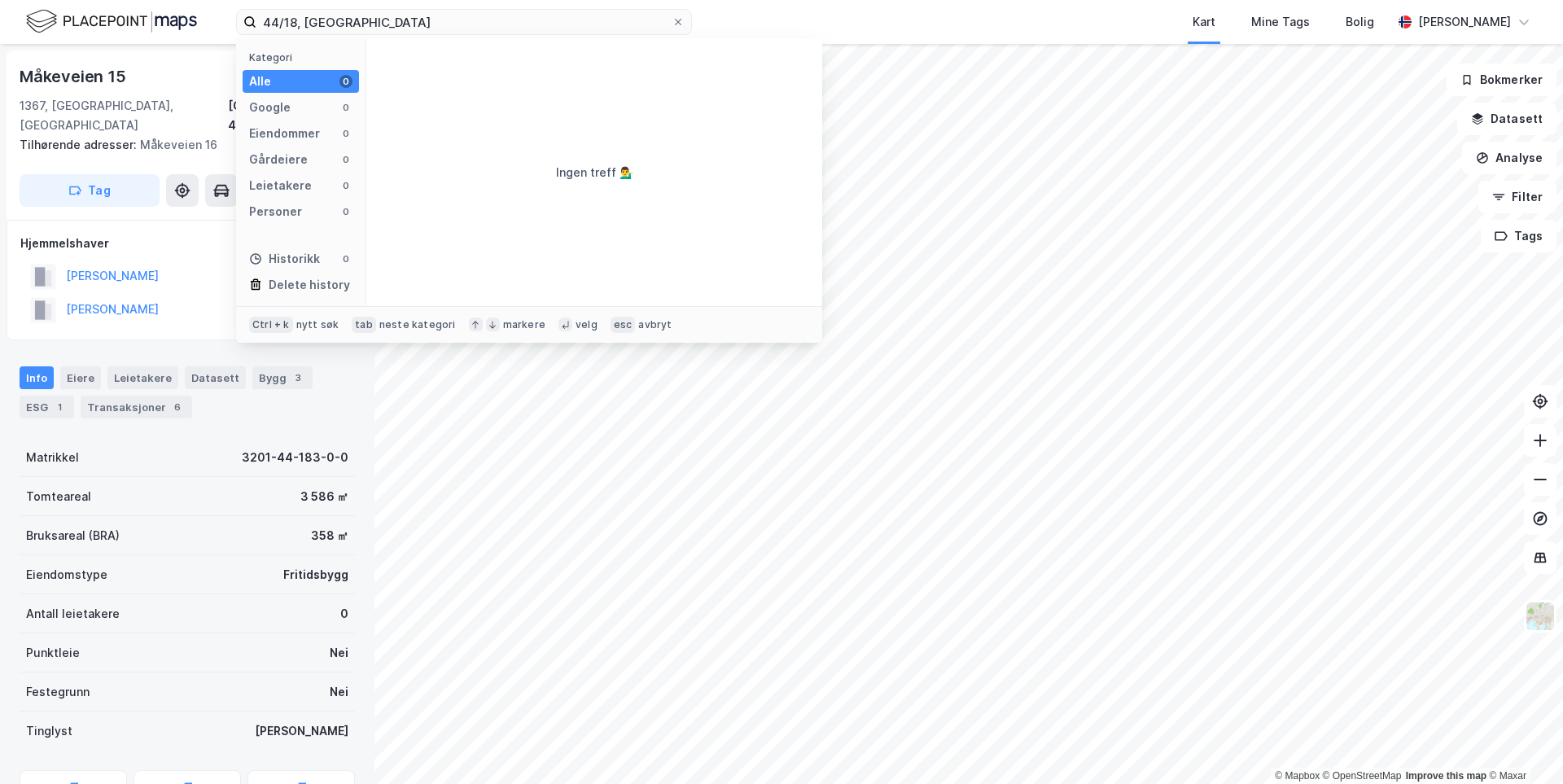
click at [18, 492] on div "Måkeveien 15 1367, Snarøya, Akershus Bærum, 44/183 Tilhørende adresser: Måkevei…" at bounding box center [187, 414] width 374 height 740
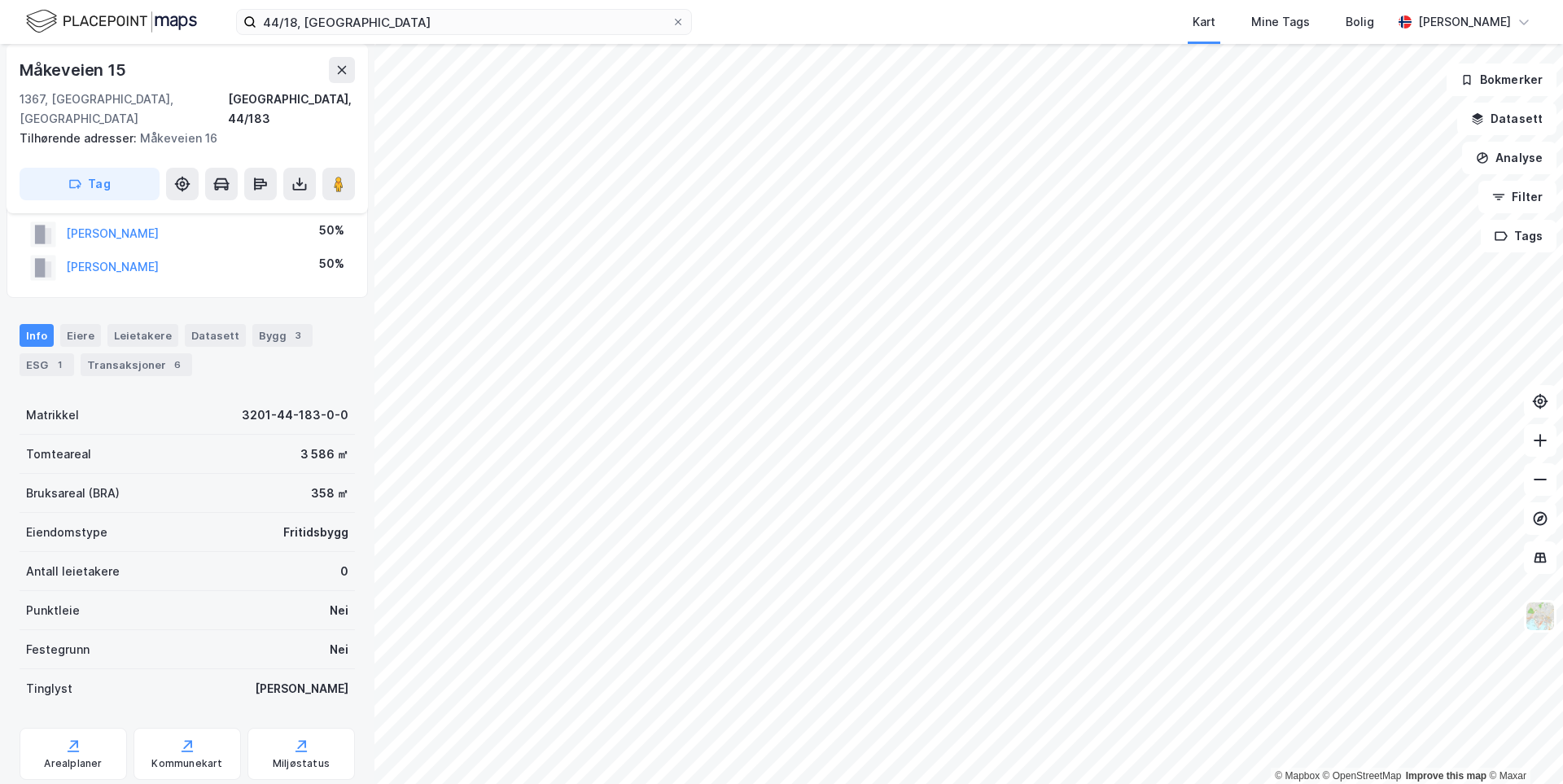
scroll to position [82, 0]
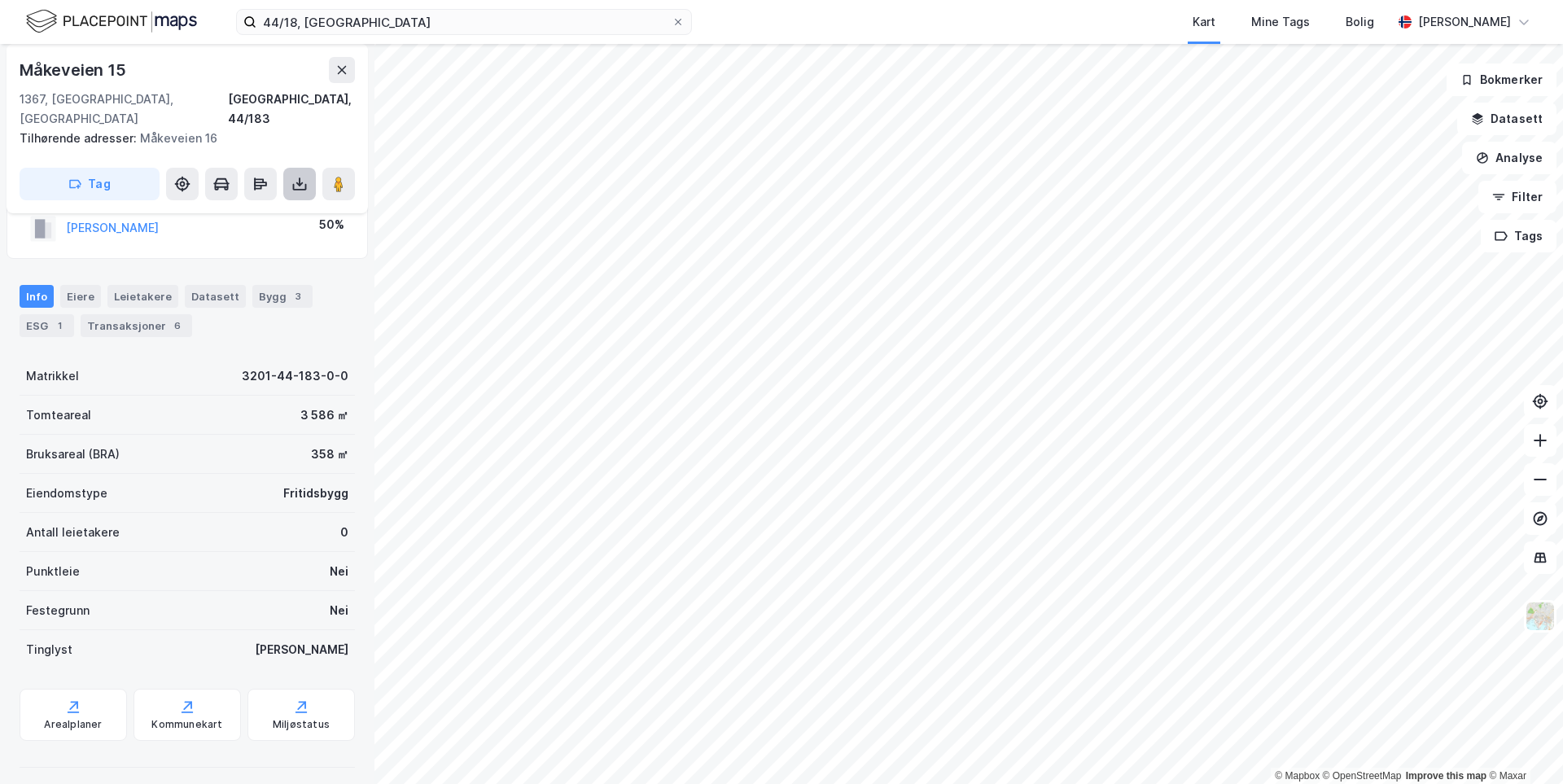
click at [296, 175] on button at bounding box center [300, 184] width 32 height 32
click at [286, 204] on div "Last ned grunnbok" at bounding box center [229, 216] width 173 height 26
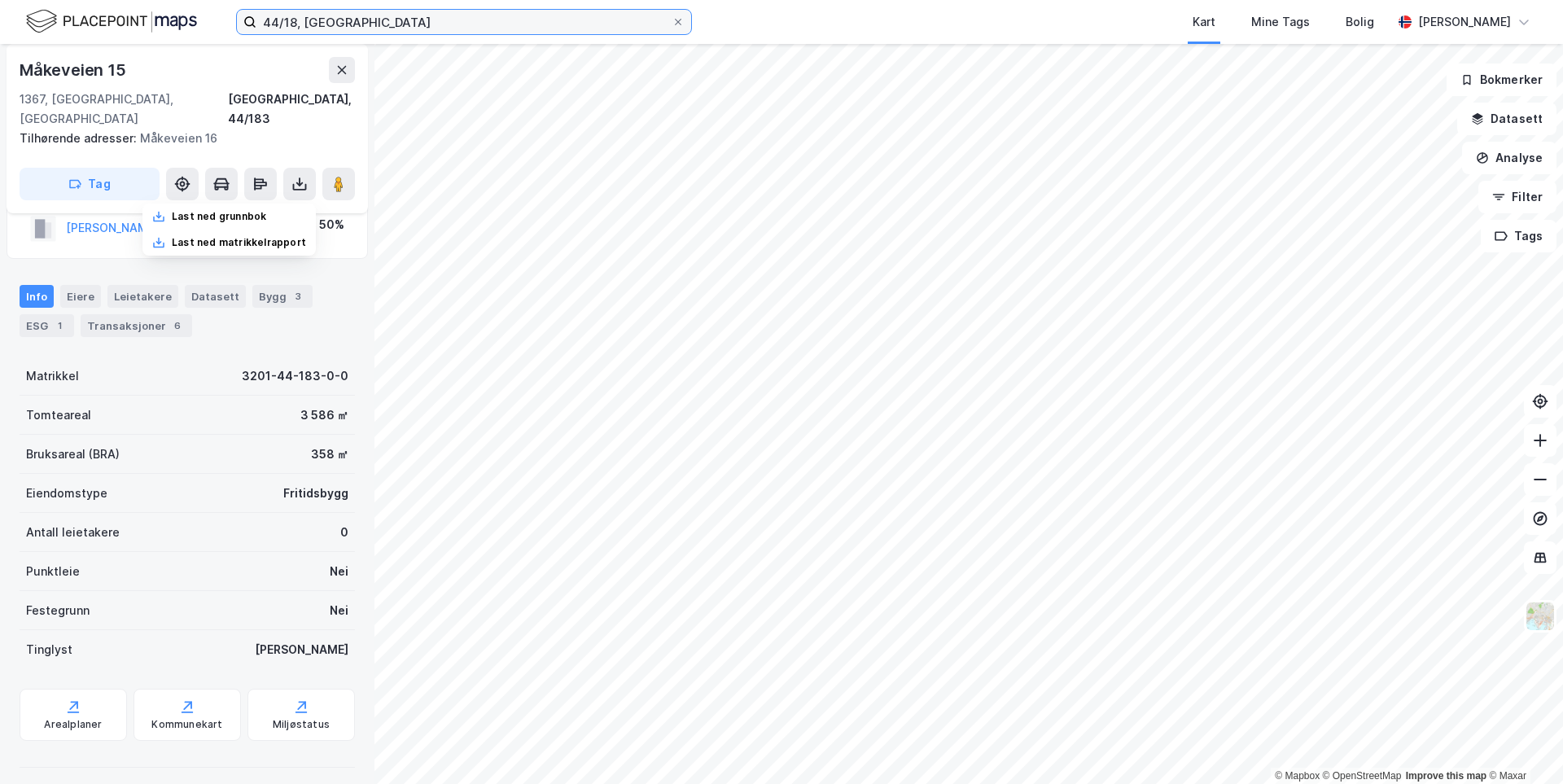
click at [295, 22] on input "44/18, bærum" at bounding box center [464, 22] width 415 height 24
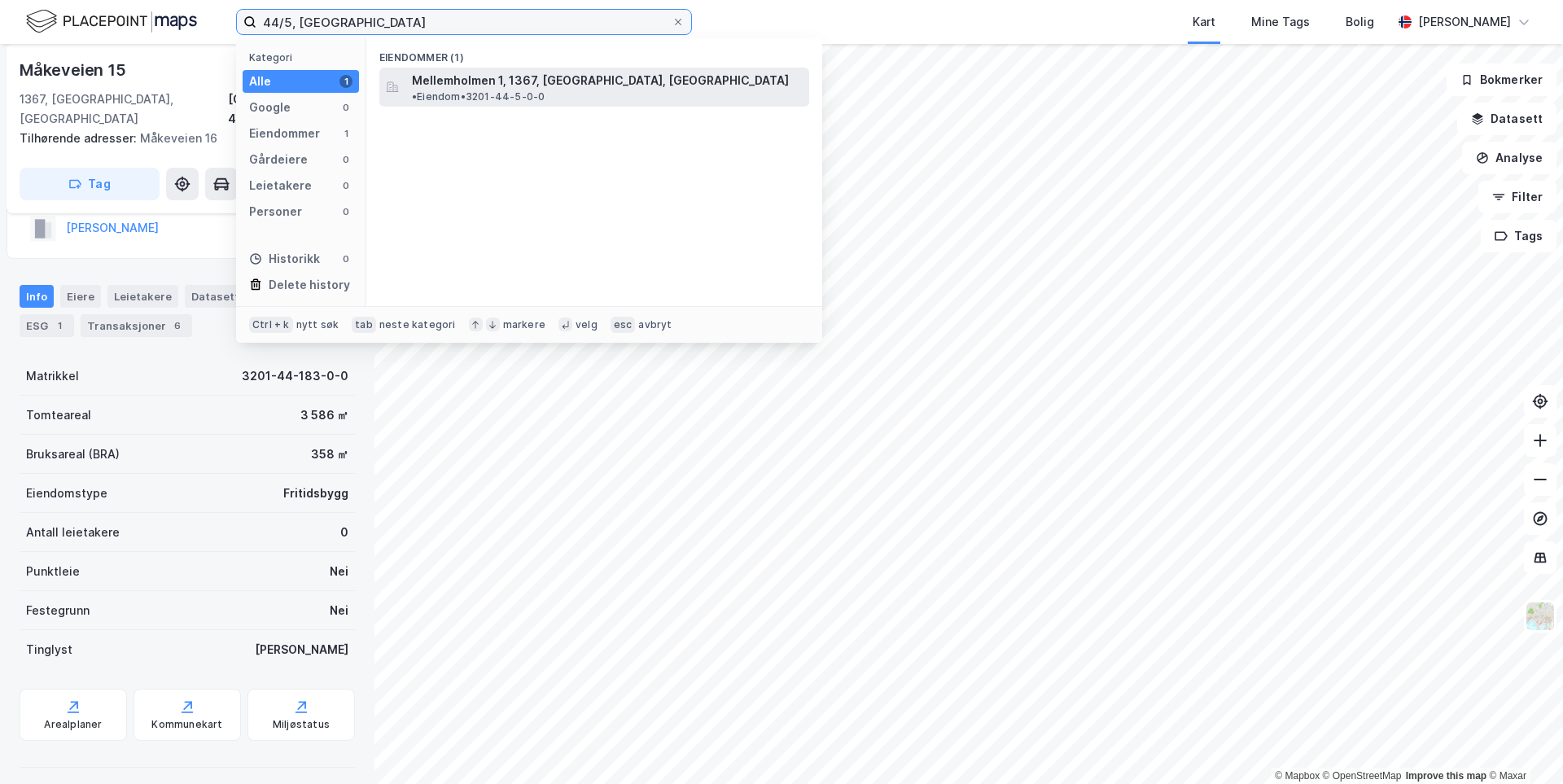
type input "44/5, bærum"
click at [408, 85] on div "Mellemholmen 1, 1367, SNARØYA, BÆRUM • Eiendom • 3201-44-5-0-0" at bounding box center [594, 87] width 430 height 39
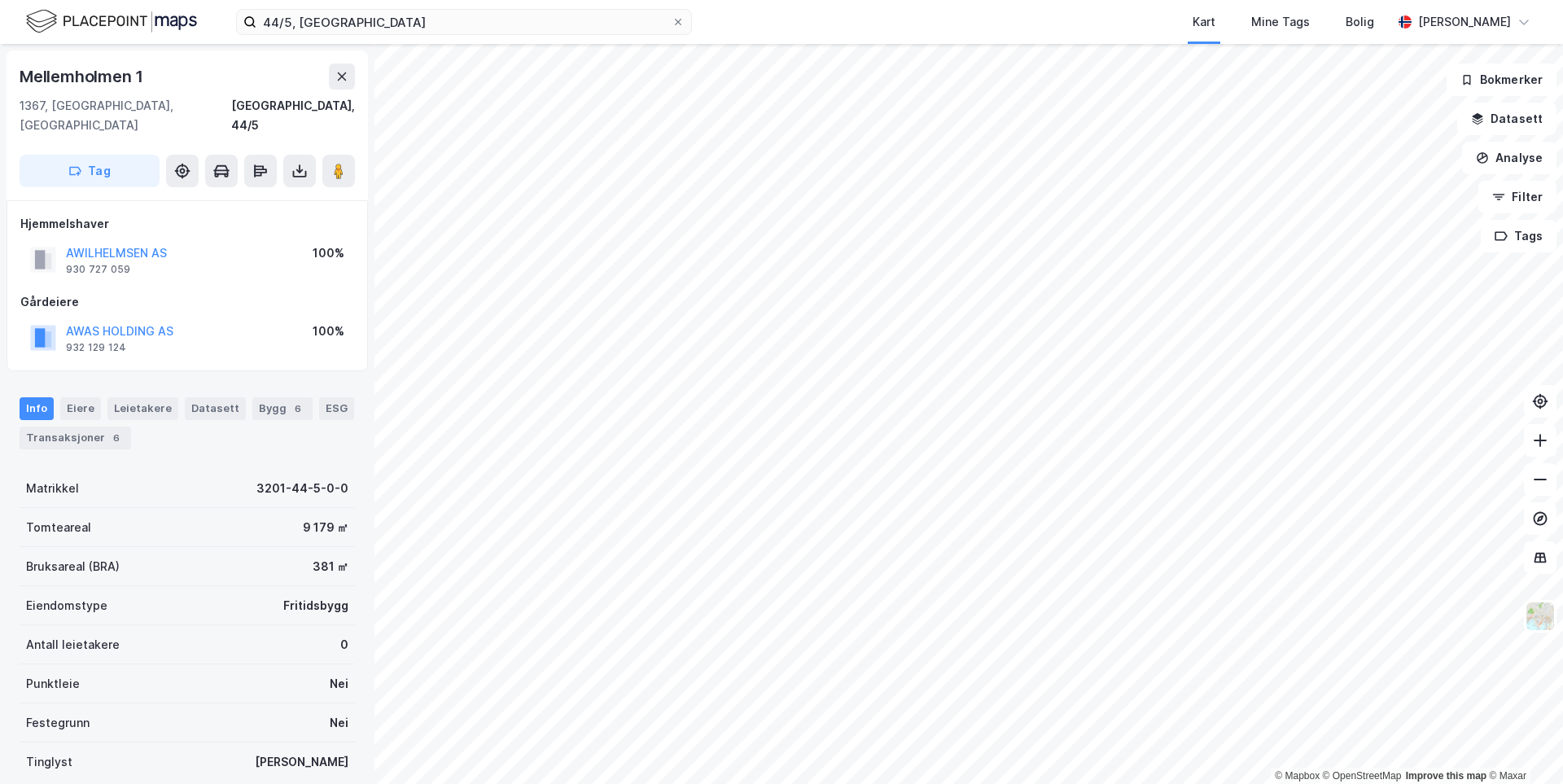
scroll to position [82, 0]
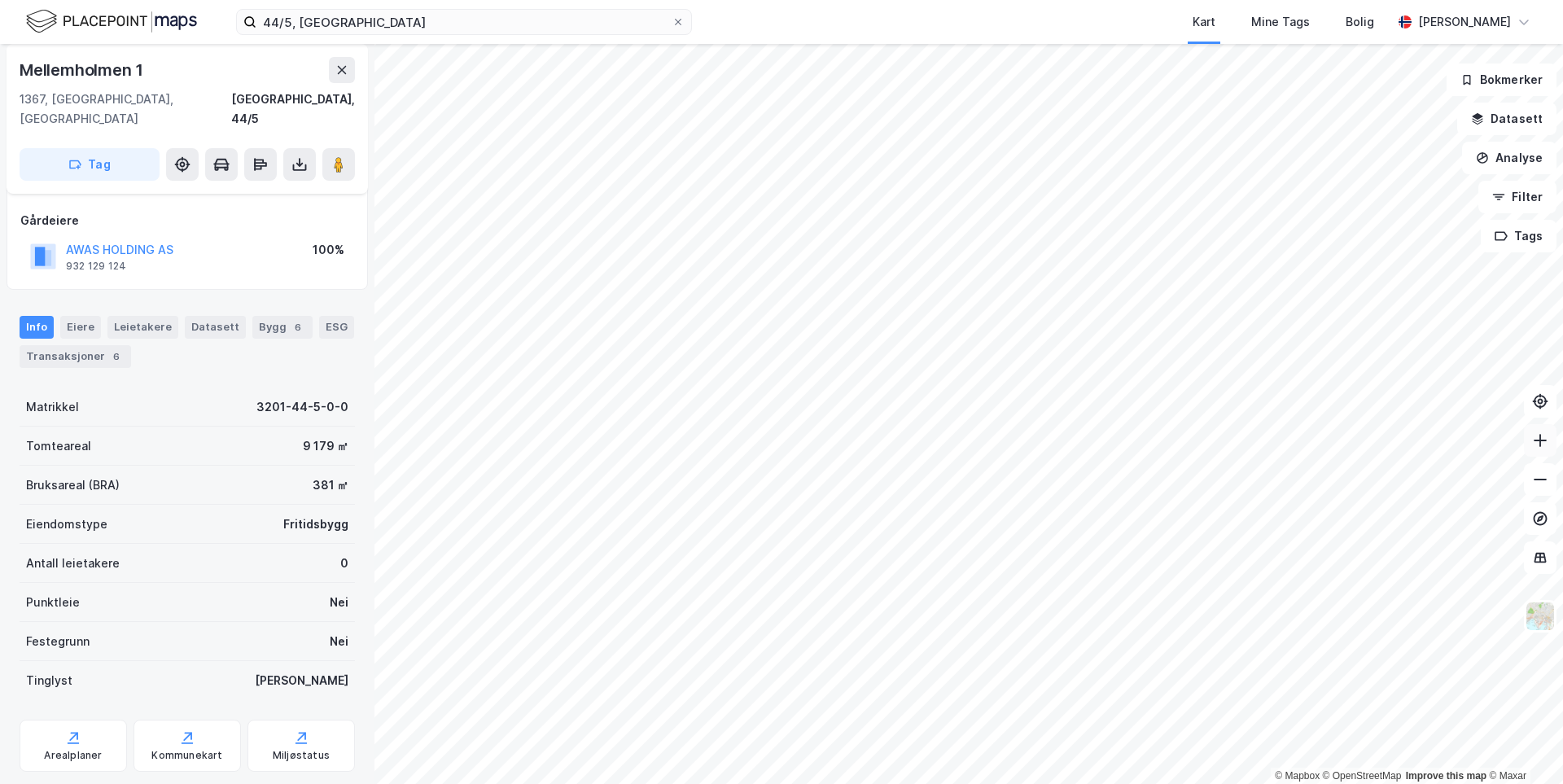
click at [1535, 445] on icon at bounding box center [1541, 440] width 16 height 16
click at [1537, 445] on icon at bounding box center [1541, 440] width 16 height 16
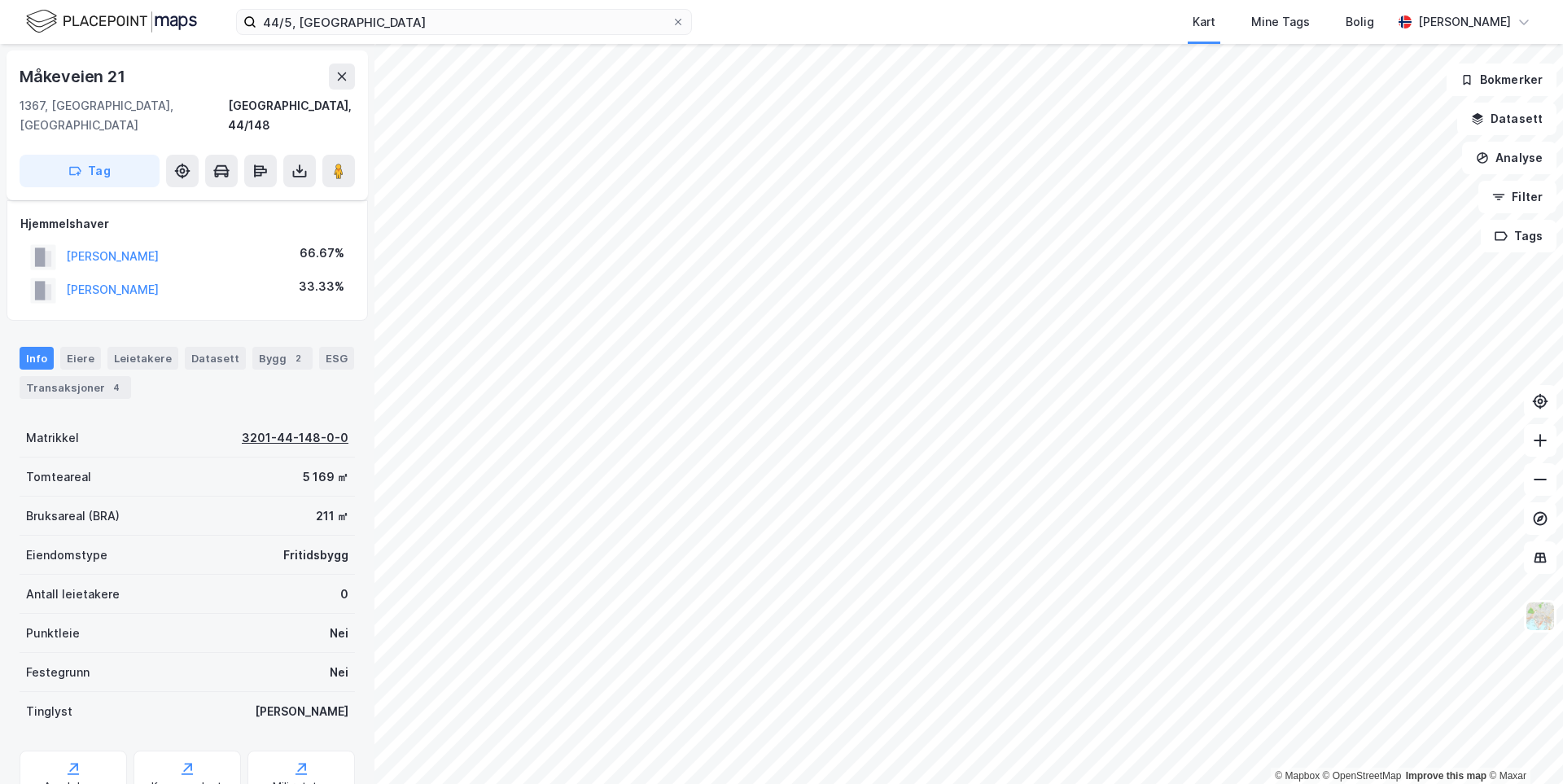
scroll to position [82, 0]
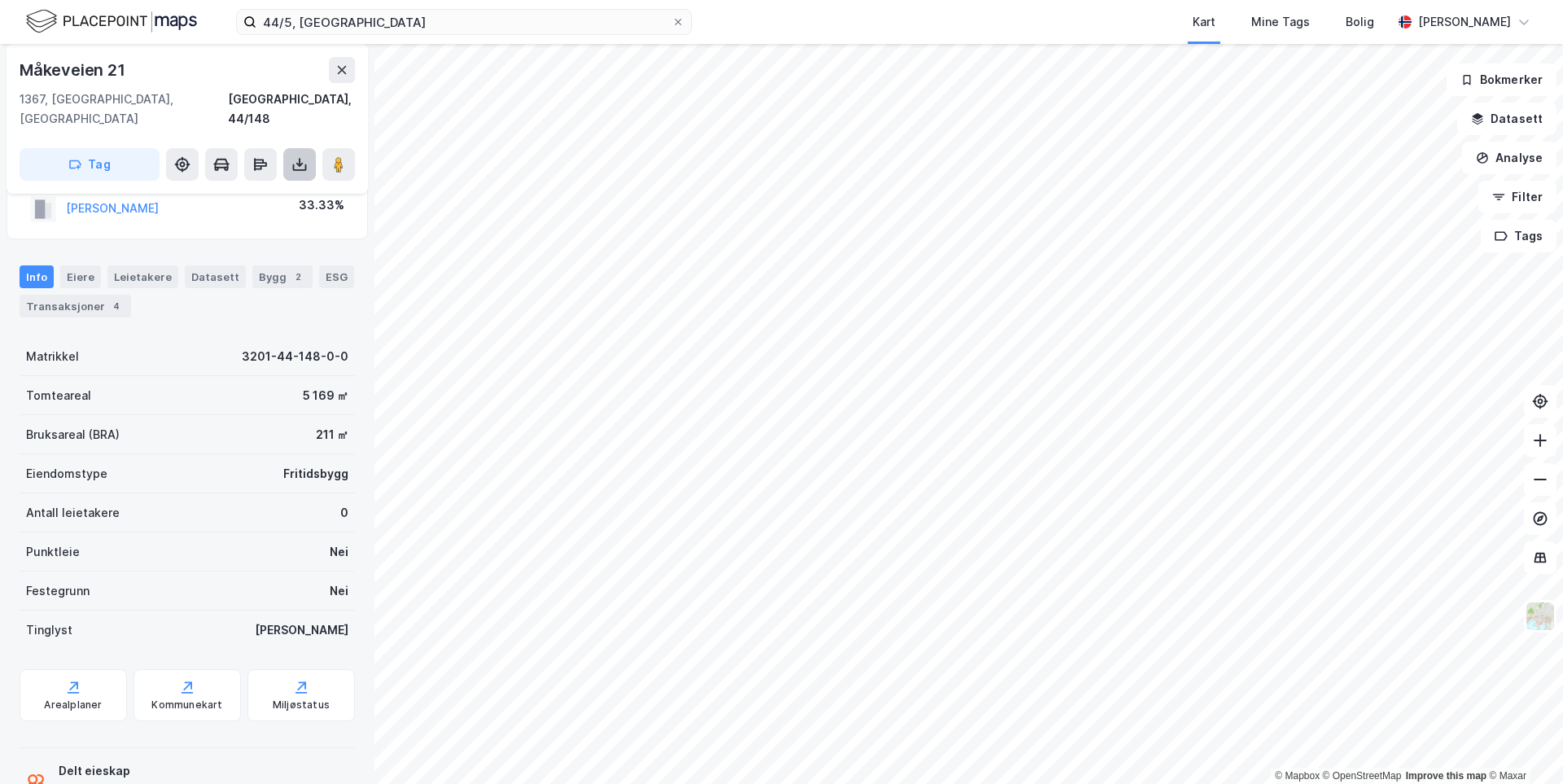
click at [302, 162] on icon at bounding box center [299, 164] width 6 height 4
click at [275, 184] on div "Last ned grunnbok" at bounding box center [229, 196] width 173 height 26
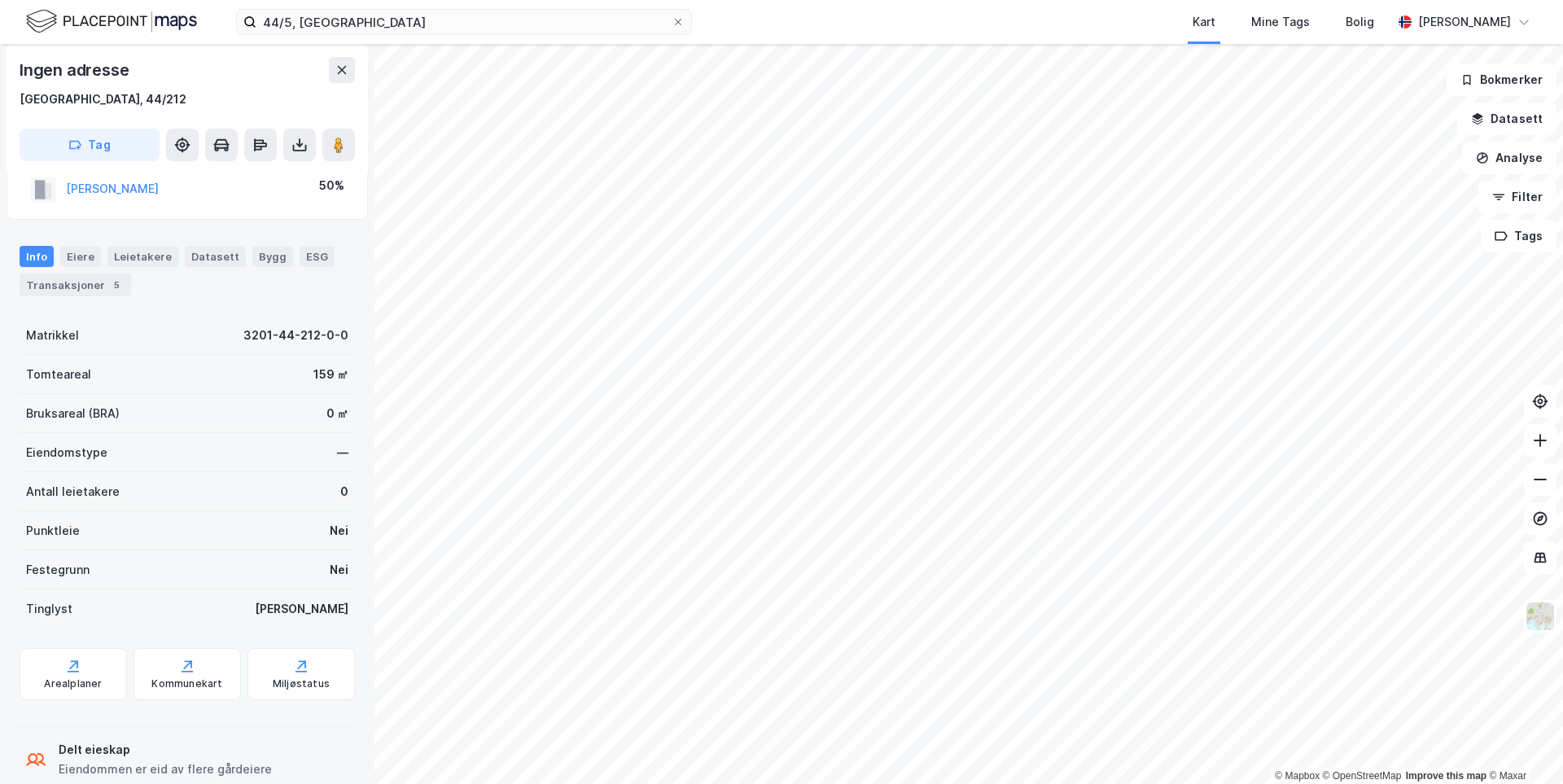
scroll to position [82, 0]
click at [297, 154] on button at bounding box center [300, 144] width 32 height 32
click at [276, 176] on div "Last ned grunnbok" at bounding box center [229, 177] width 173 height 26
